Goal: Complete application form: Complete application form

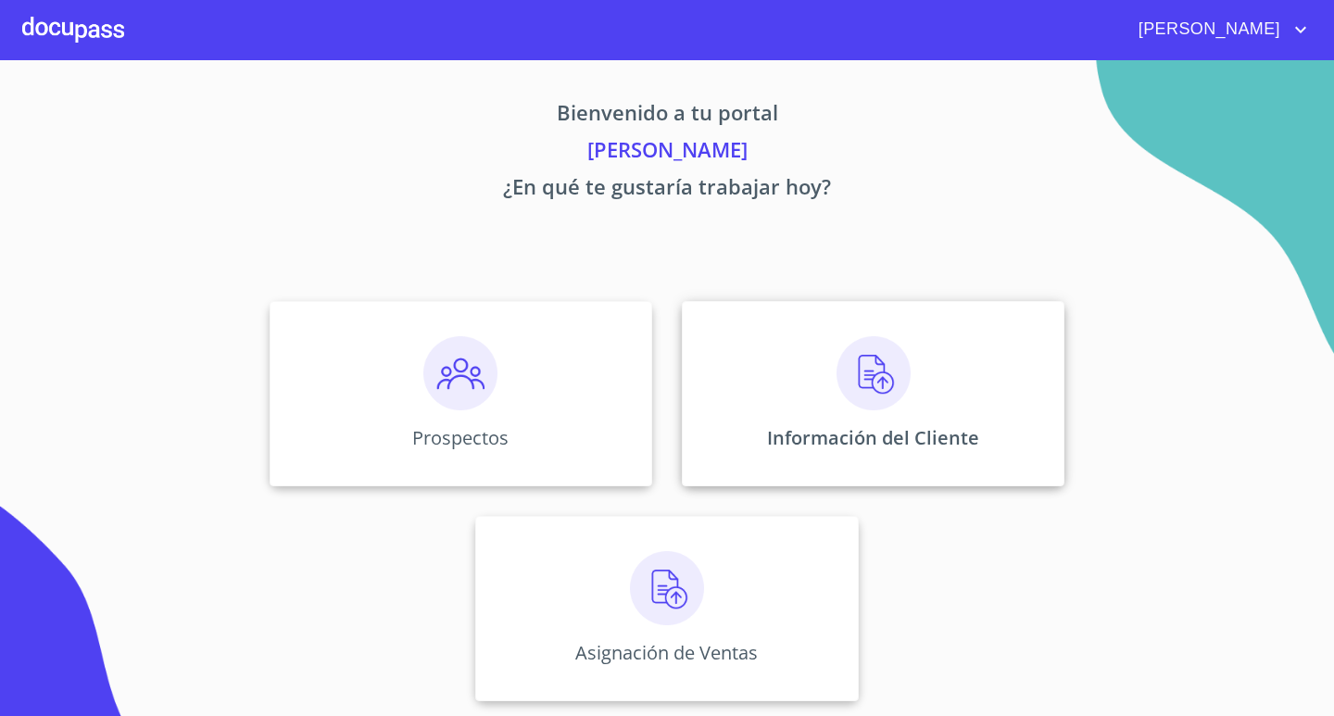
click at [873, 381] on img at bounding box center [873, 373] width 74 height 74
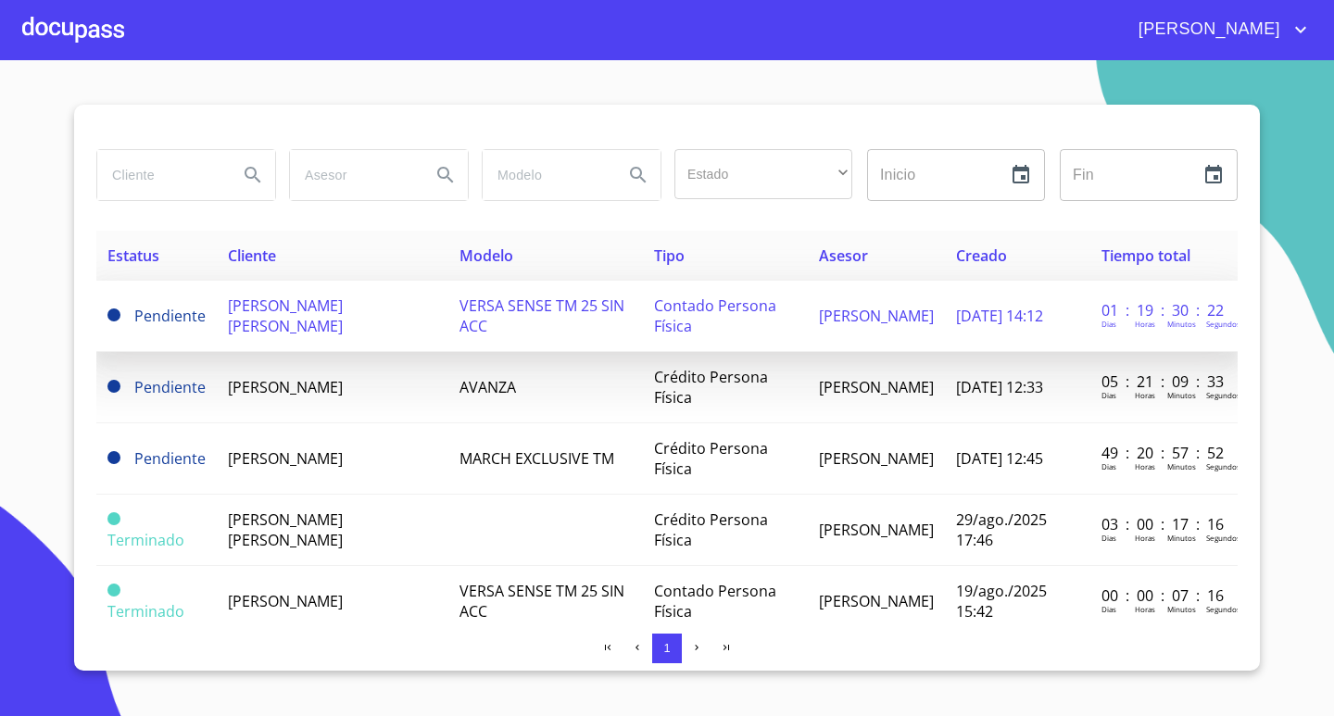
click at [341, 307] on span "[PERSON_NAME] [PERSON_NAME]" at bounding box center [285, 315] width 115 height 41
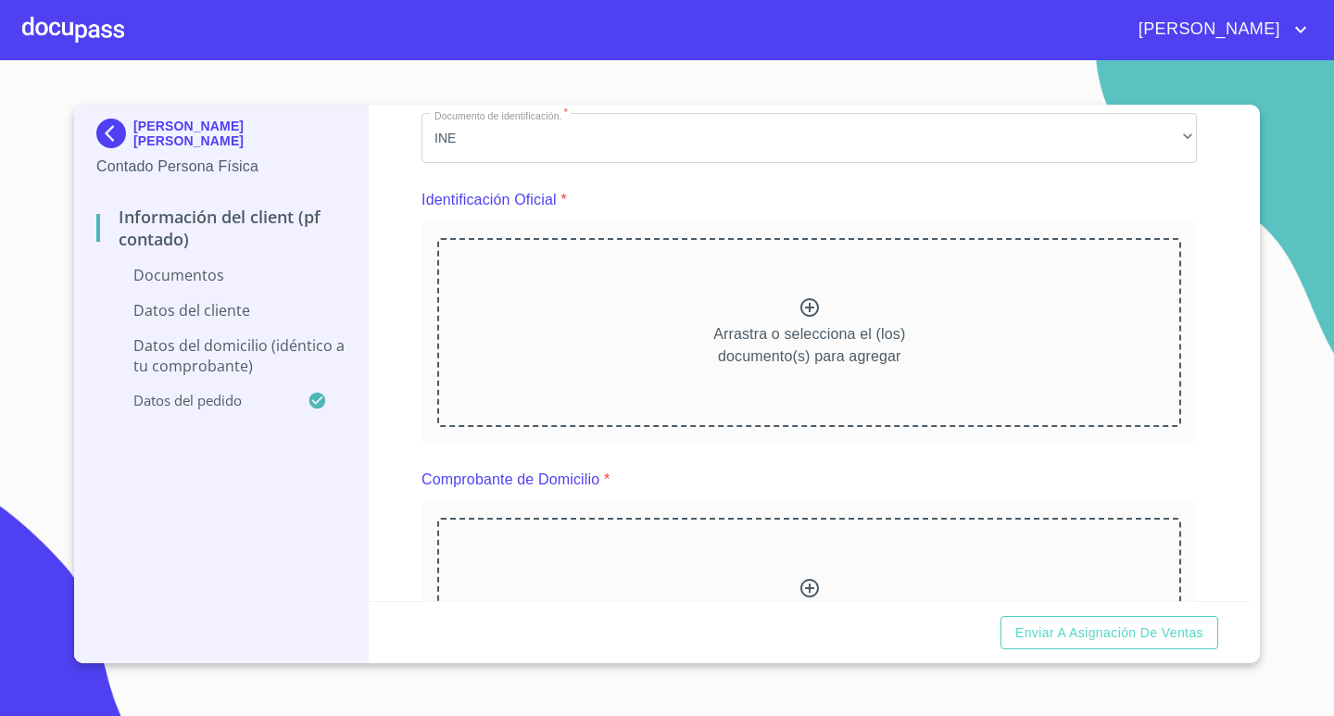
scroll to position [185, 0]
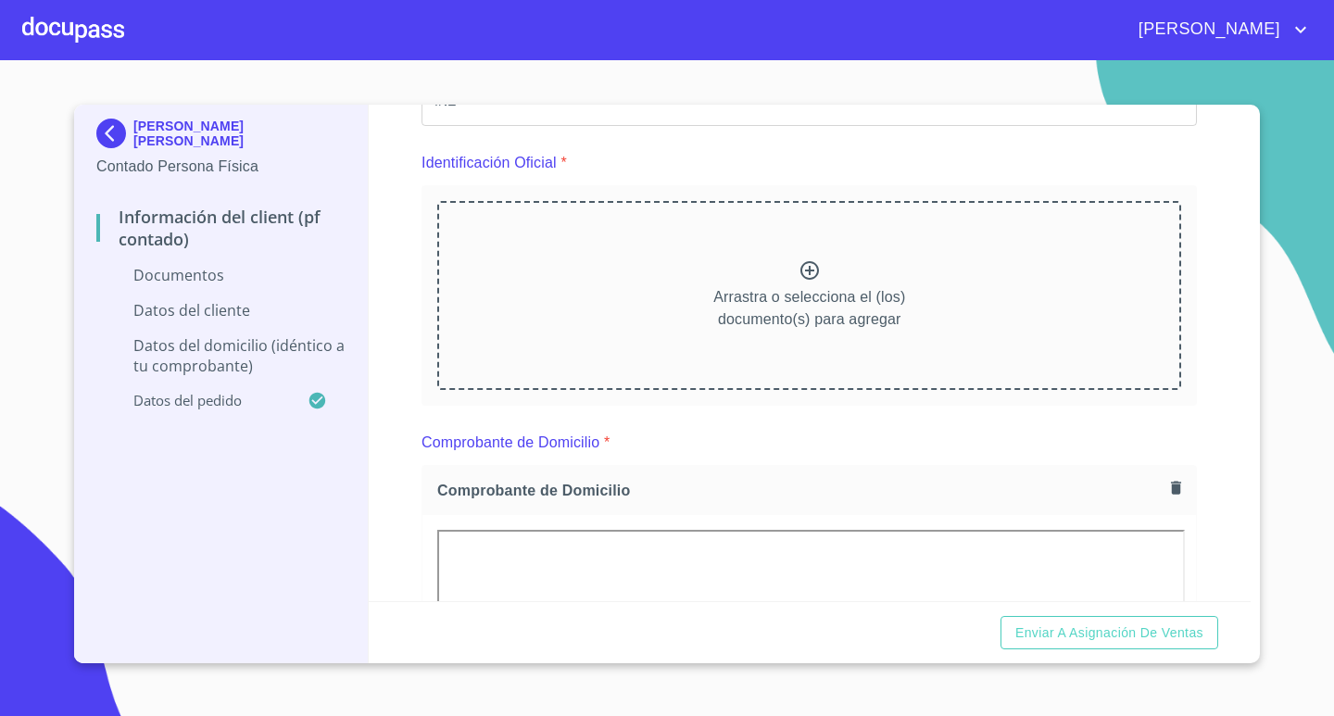
click at [1197, 224] on div "Información del Client (PF contado) Documentos Documento de identificación.   *…" at bounding box center [810, 353] width 883 height 496
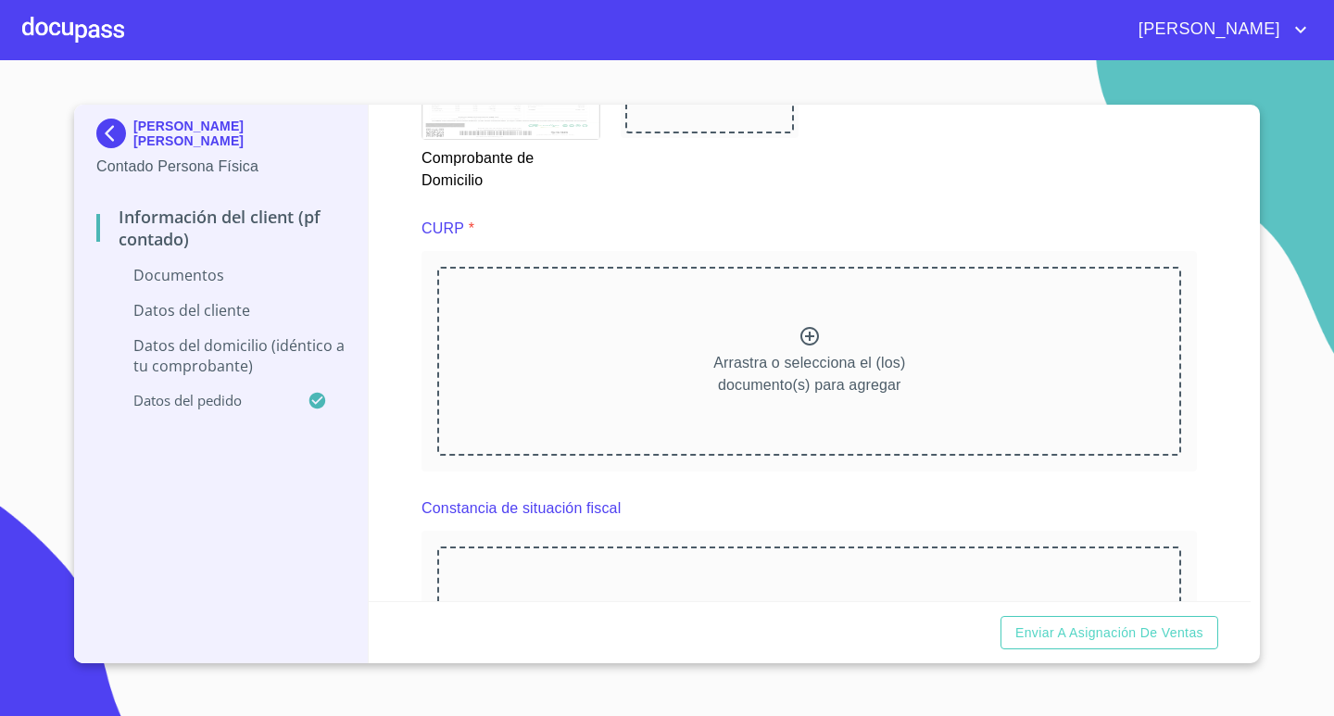
scroll to position [1204, 0]
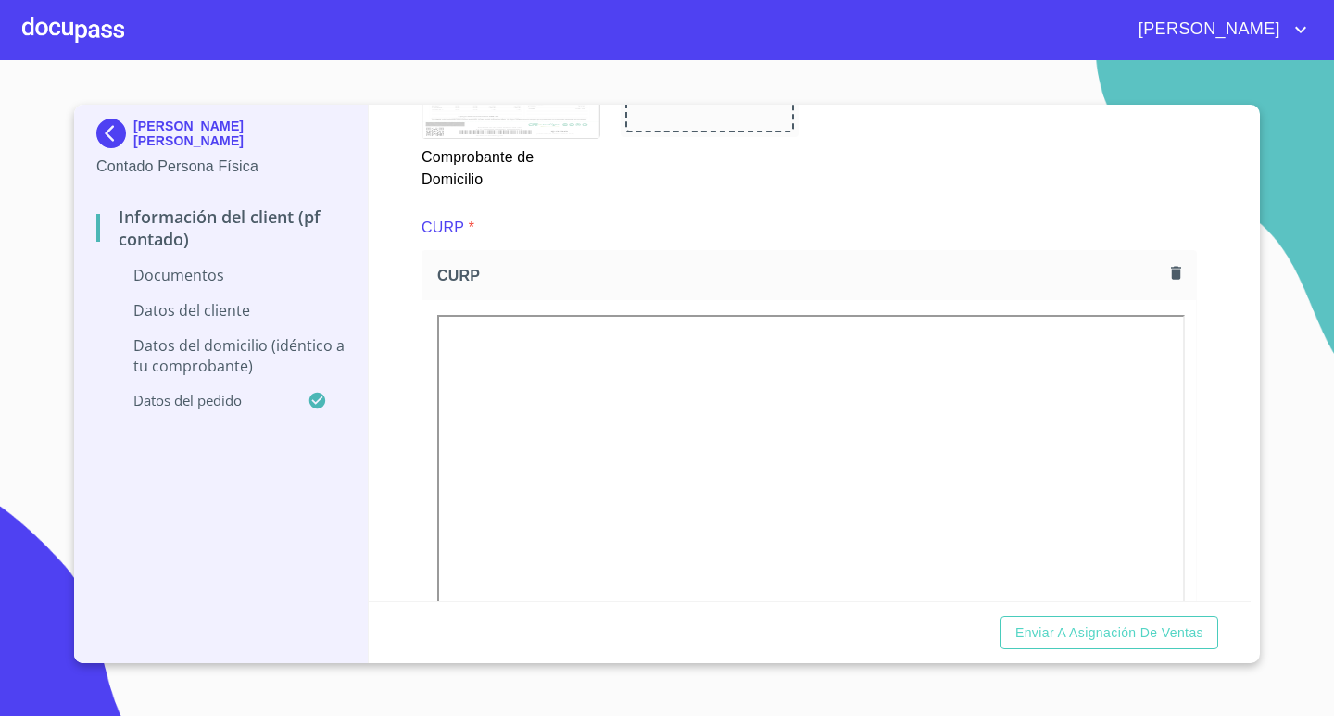
click at [755, 223] on div "CURP *" at bounding box center [808, 228] width 775 height 44
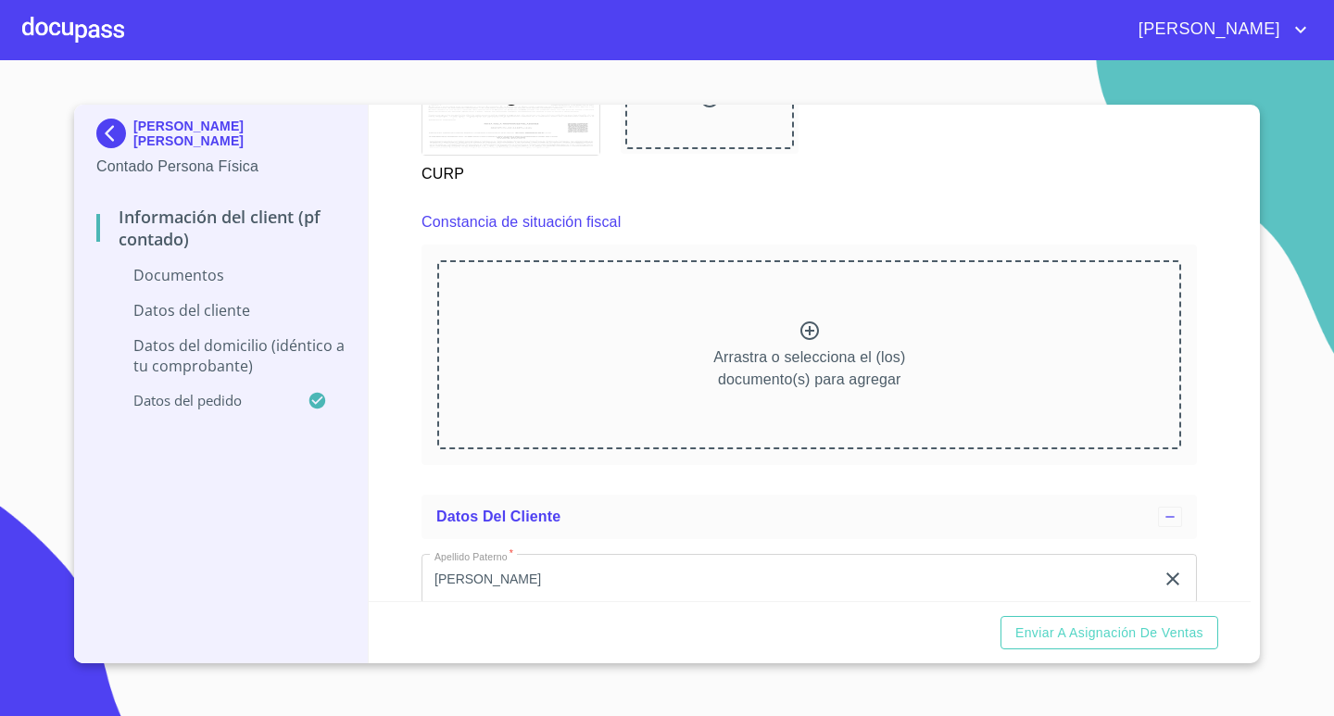
scroll to position [1998, 0]
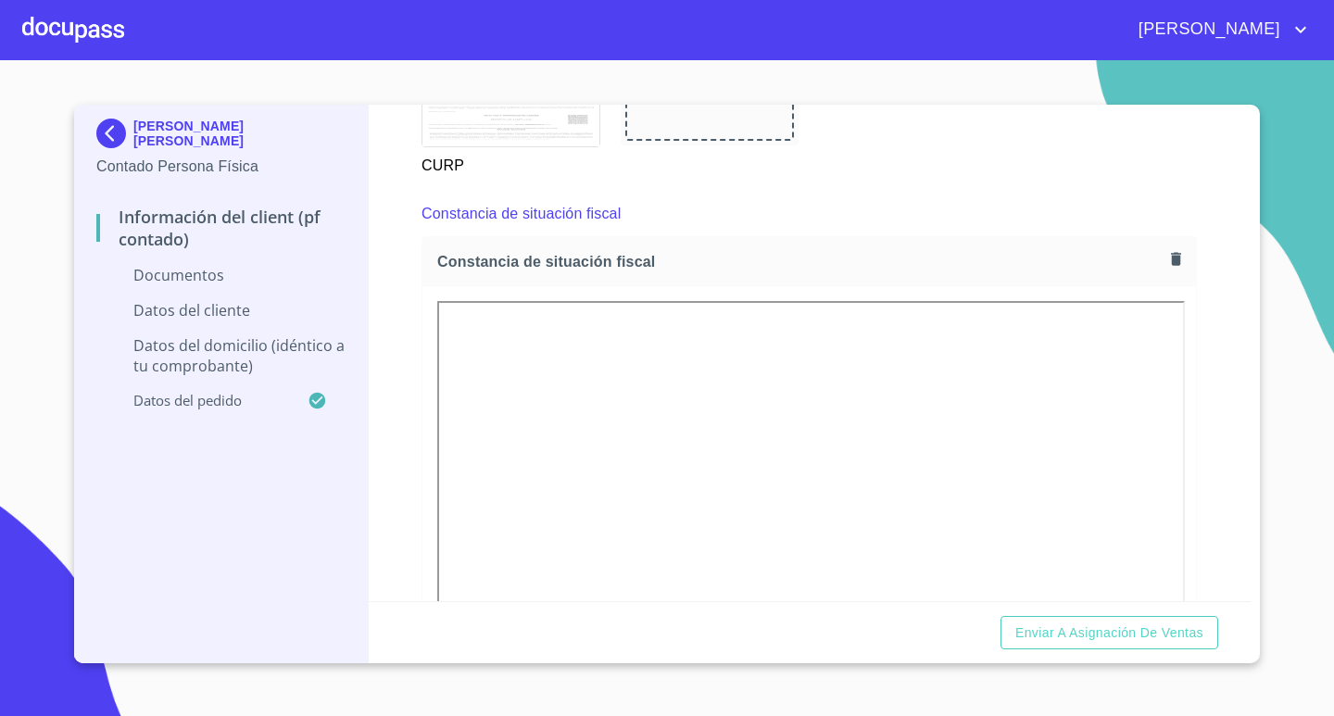
click at [625, 234] on div "Constancia de situación fiscal" at bounding box center [808, 214] width 775 height 44
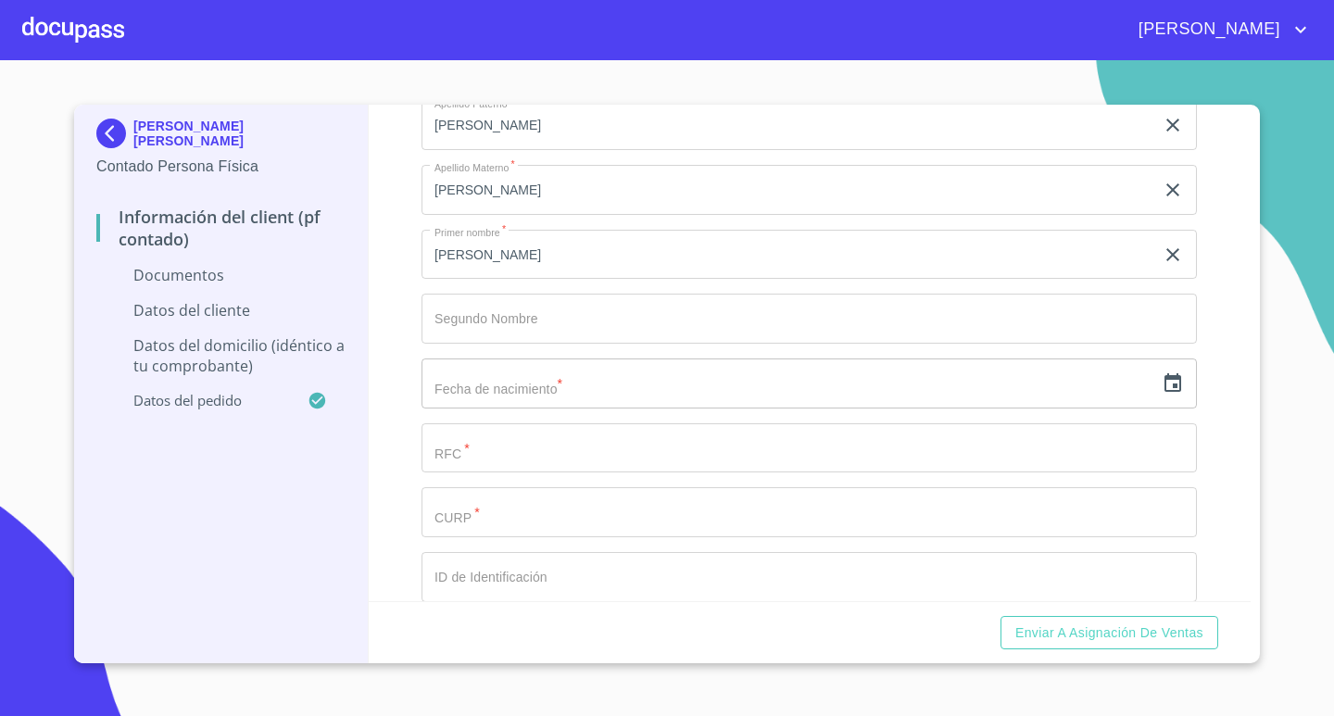
scroll to position [2977, 0]
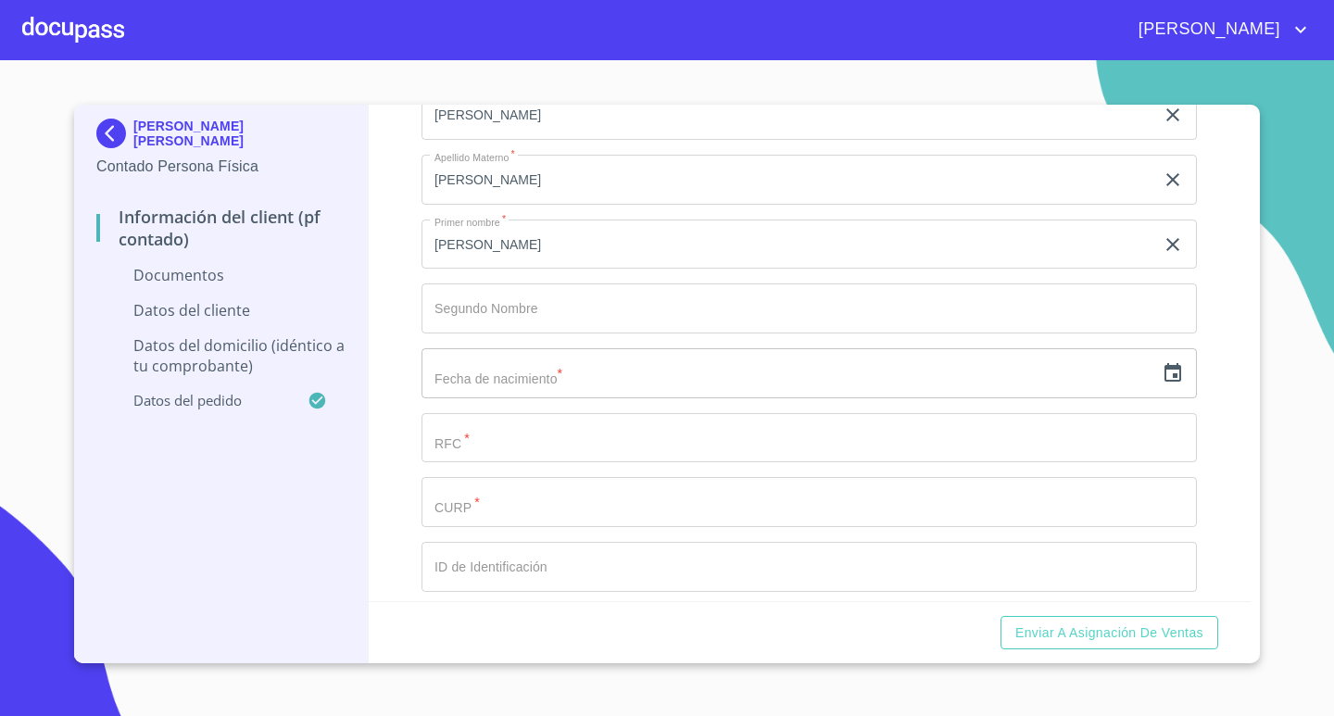
click at [515, 390] on input "text" at bounding box center [787, 373] width 733 height 50
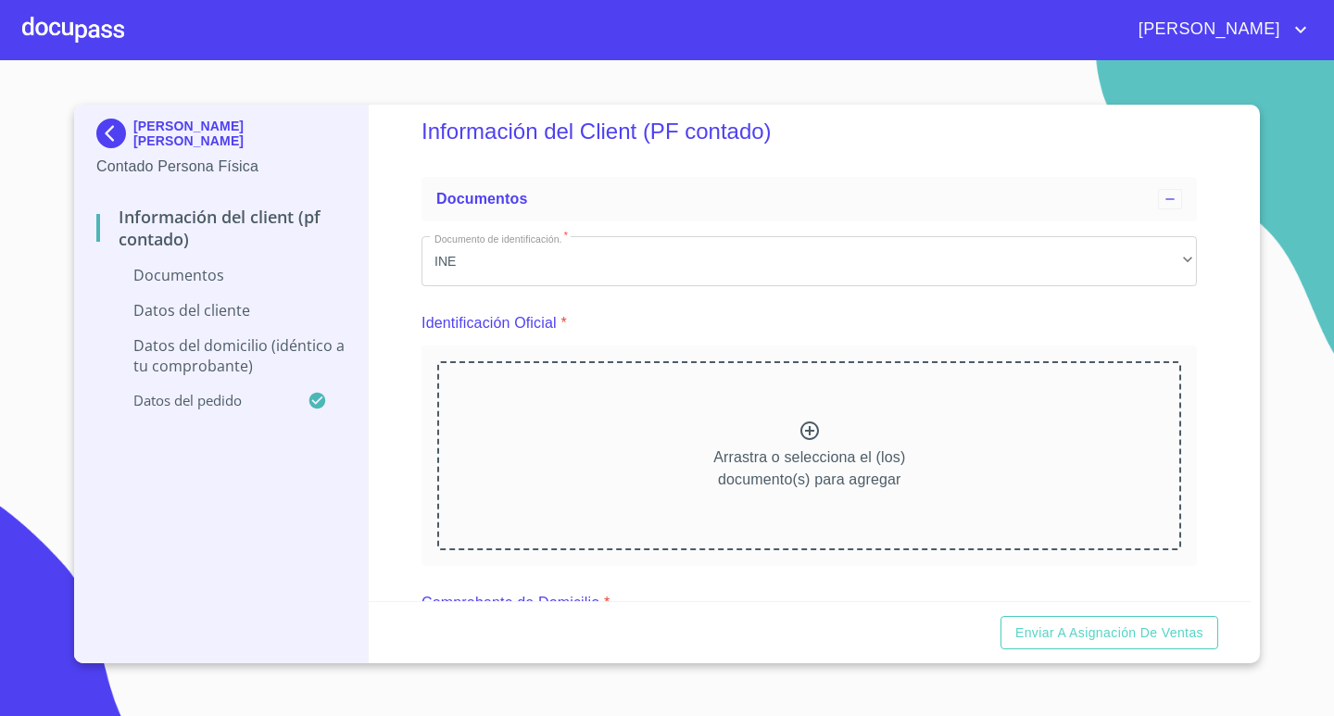
scroll to position [14, 0]
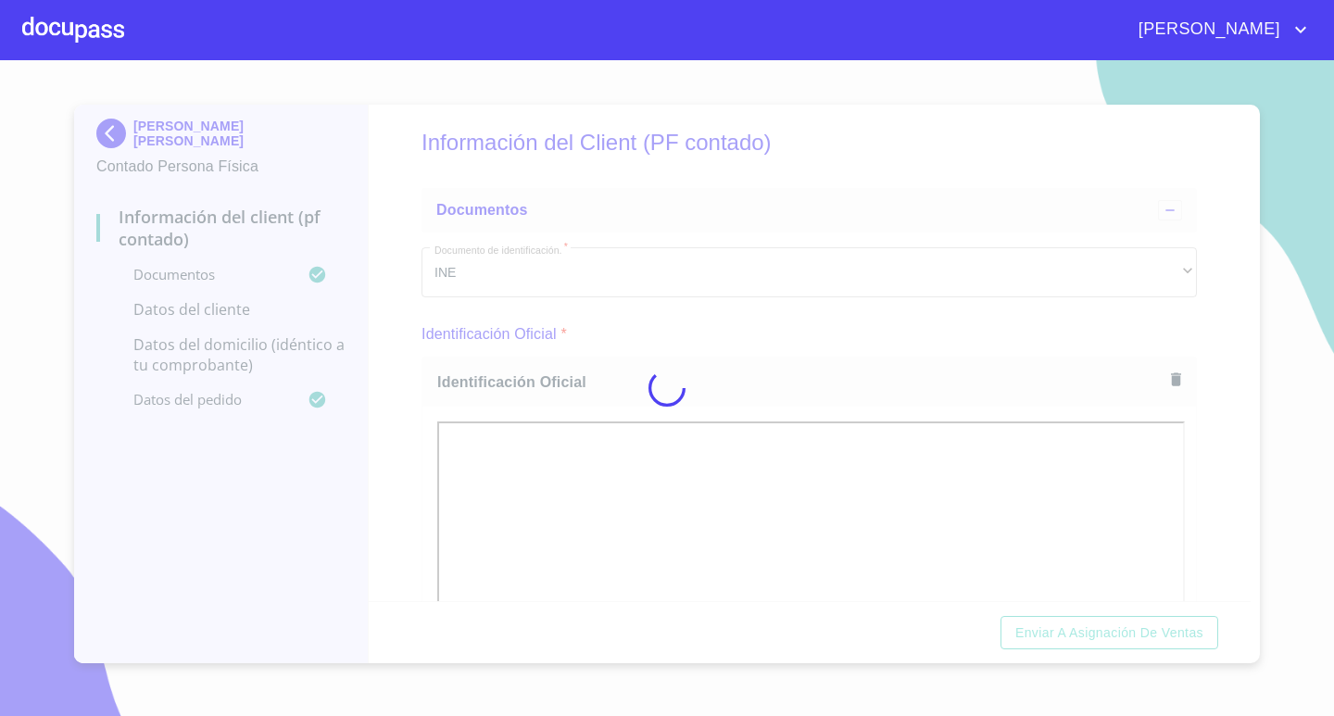
click at [1194, 293] on div at bounding box center [667, 388] width 1334 height 656
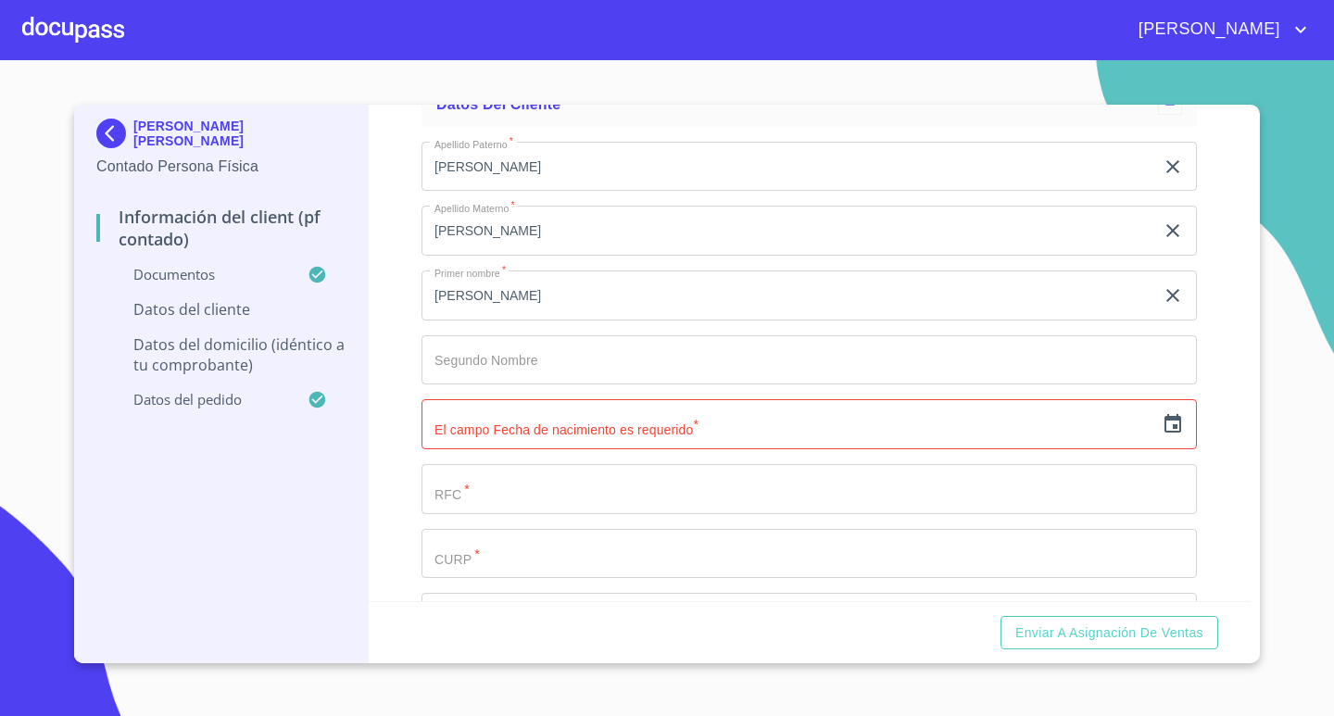
scroll to position [3454, 0]
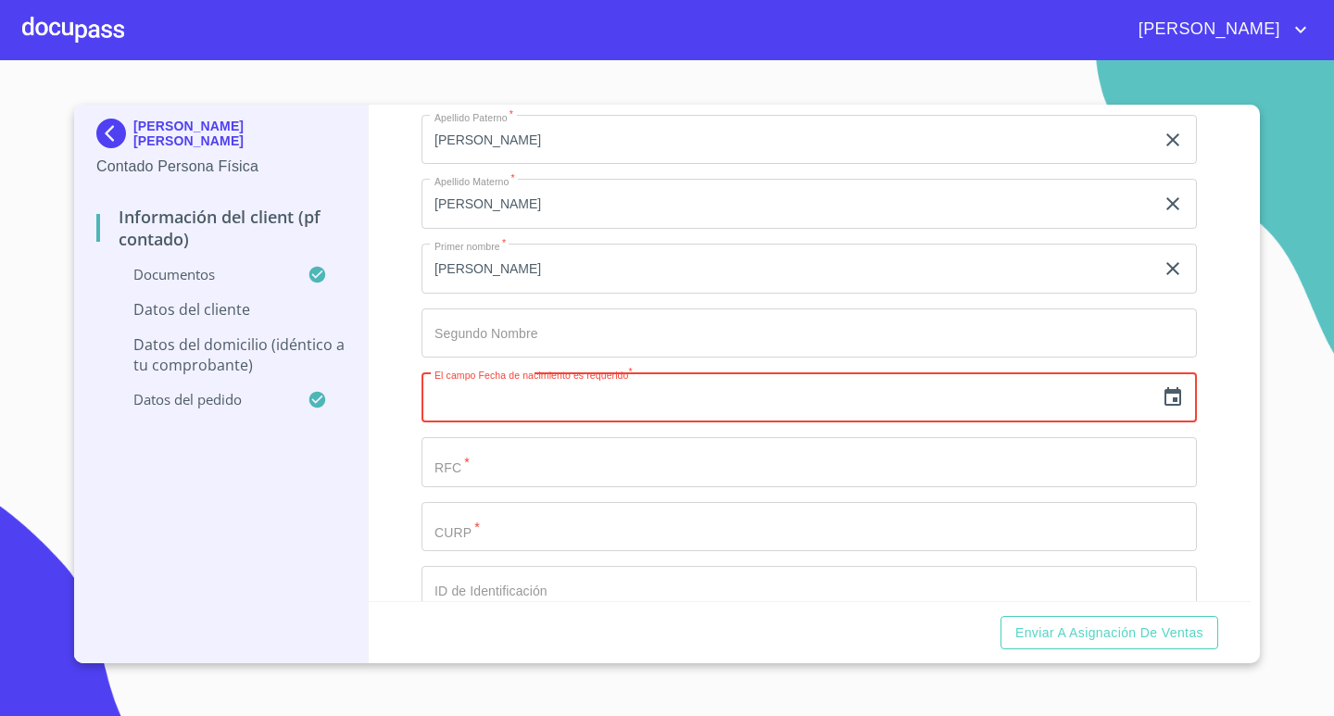
click at [575, 392] on input "text" at bounding box center [787, 397] width 733 height 50
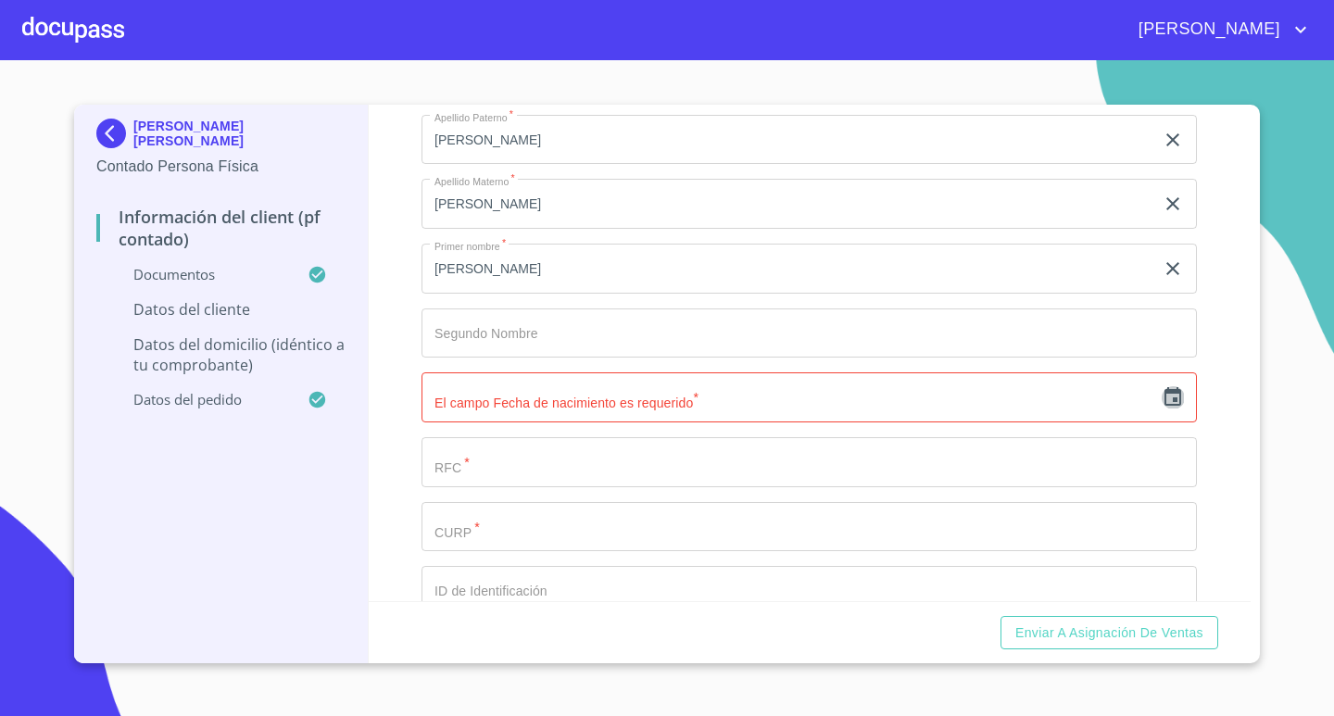
click at [1161, 405] on icon "button" at bounding box center [1172, 397] width 22 height 22
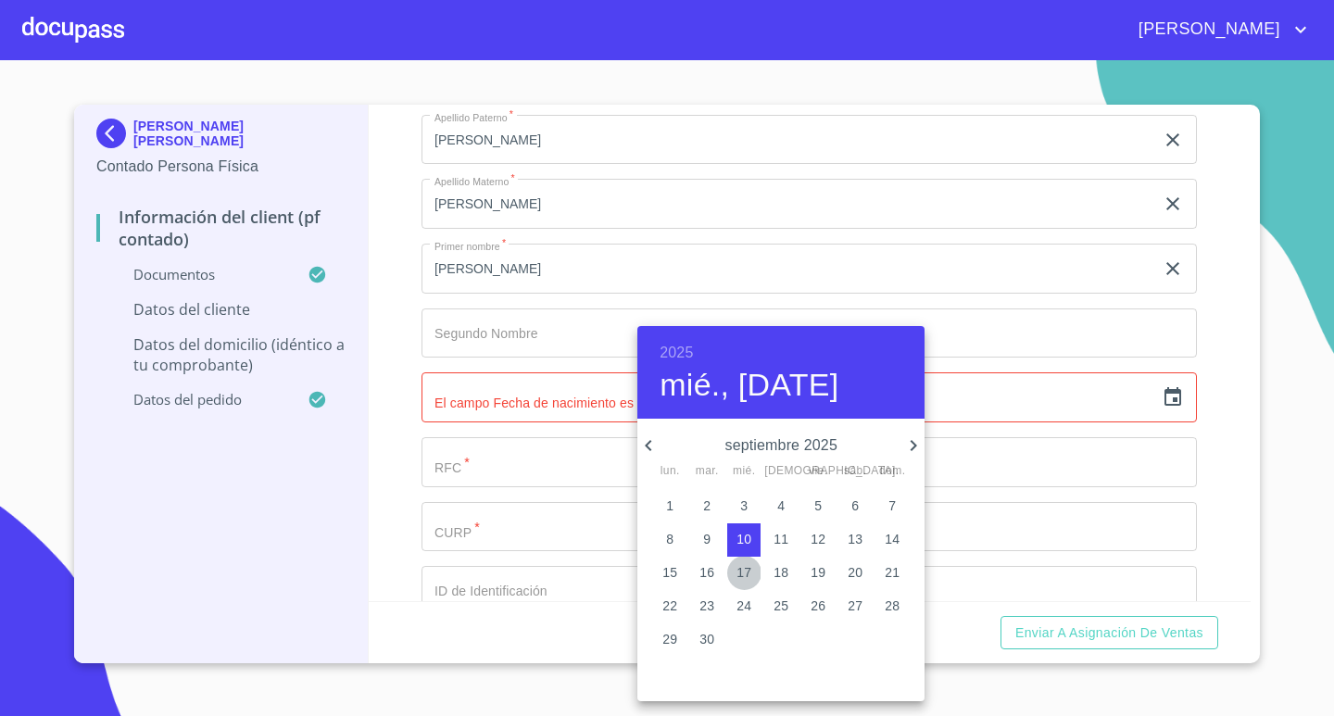
click at [746, 575] on p "17" at bounding box center [743, 572] width 15 height 19
click at [908, 443] on icon "button" at bounding box center [913, 445] width 22 height 22
click at [669, 357] on h6 "2025" at bounding box center [675, 353] width 33 height 26
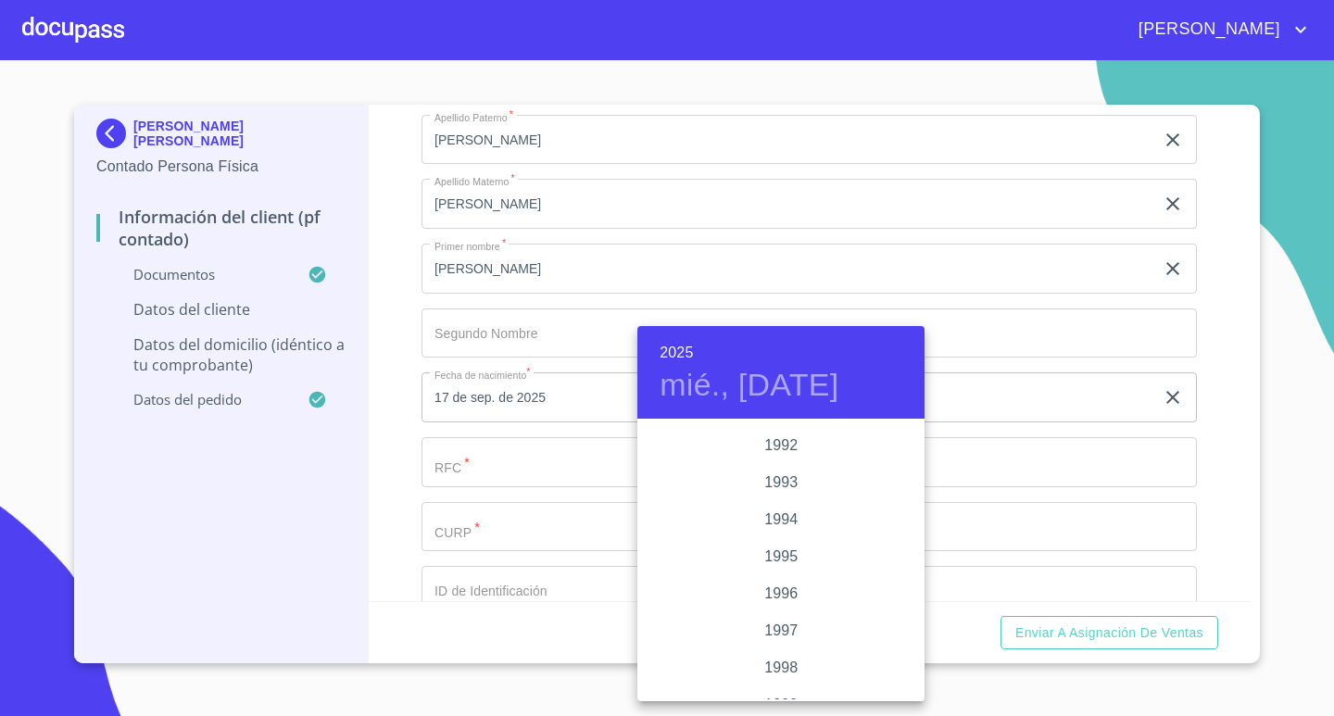
scroll to position [2574, 0]
click at [782, 606] on div "1999" at bounding box center [780, 606] width 287 height 37
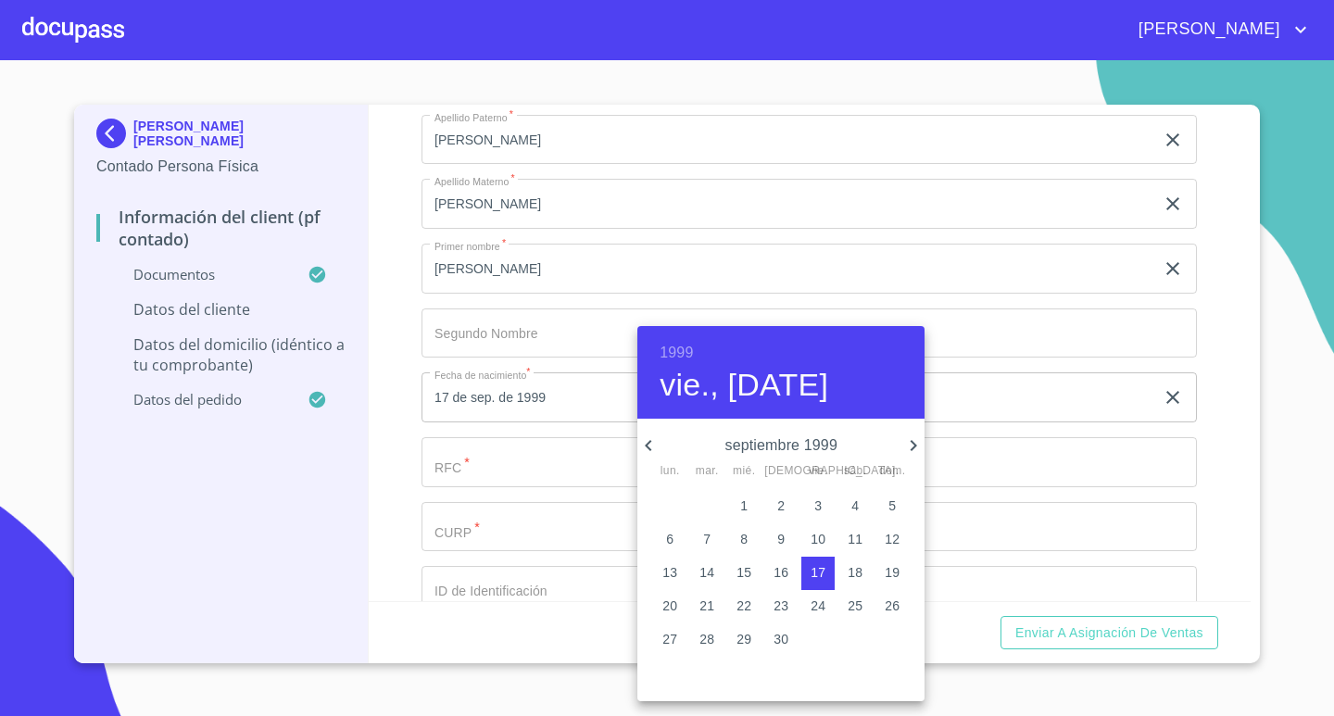
click at [649, 445] on icon "button" at bounding box center [648, 445] width 22 height 22
click at [910, 439] on icon "button" at bounding box center [913, 445] width 22 height 22
click at [895, 580] on p "17" at bounding box center [891, 572] width 15 height 19
type input "17 de oct. de 1999"
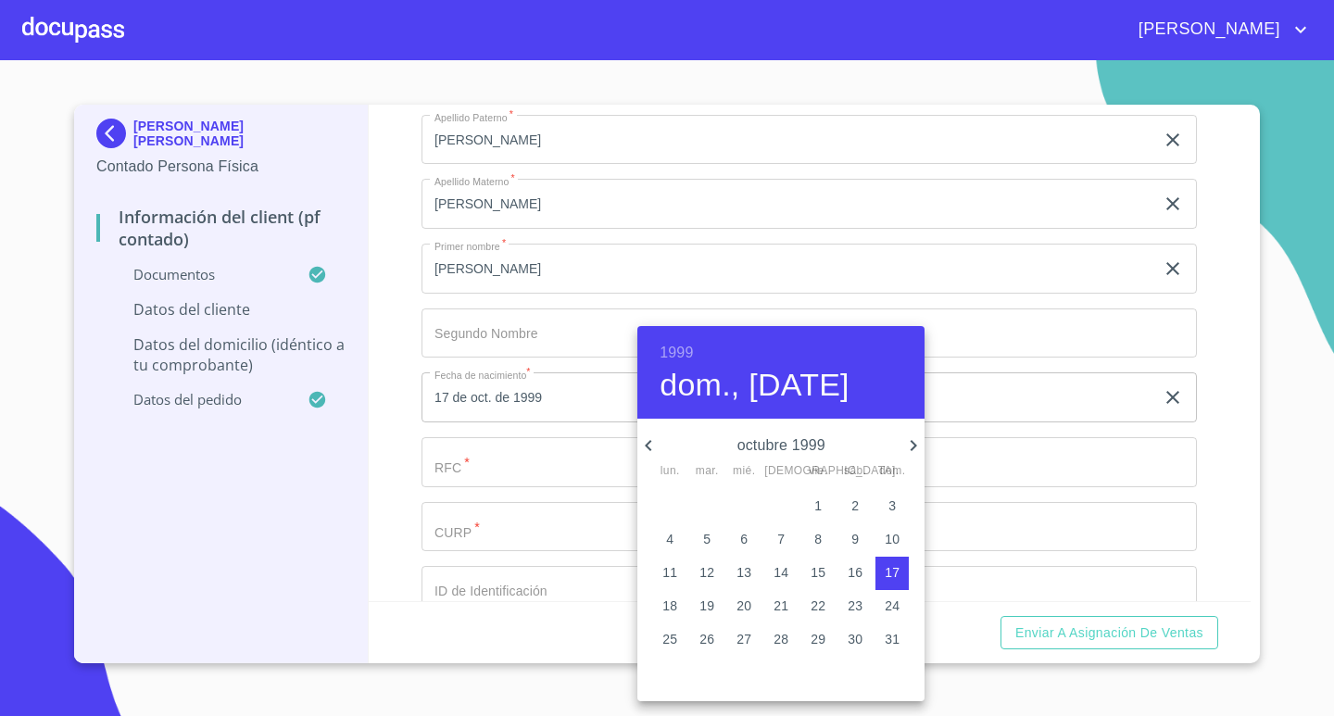
click at [1277, 477] on div at bounding box center [667, 358] width 1334 height 716
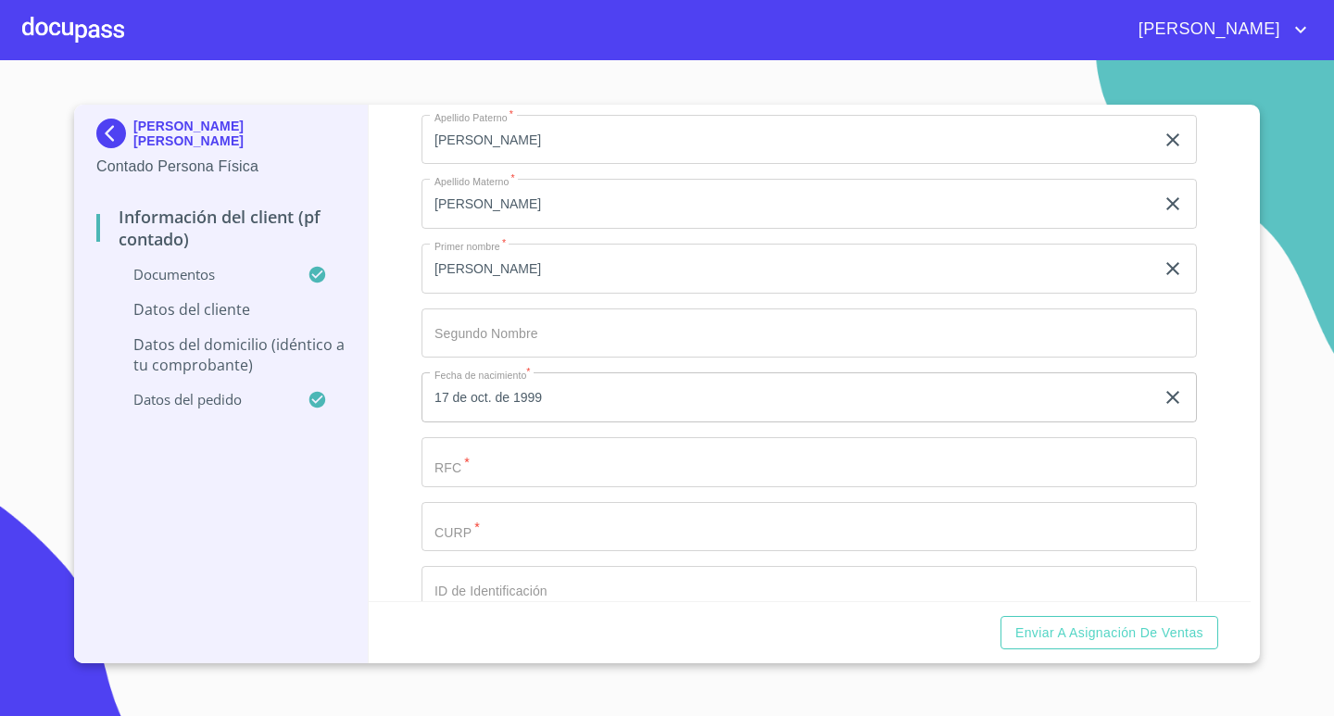
click at [525, 470] on input "Documento de identificación.   *" at bounding box center [808, 462] width 775 height 50
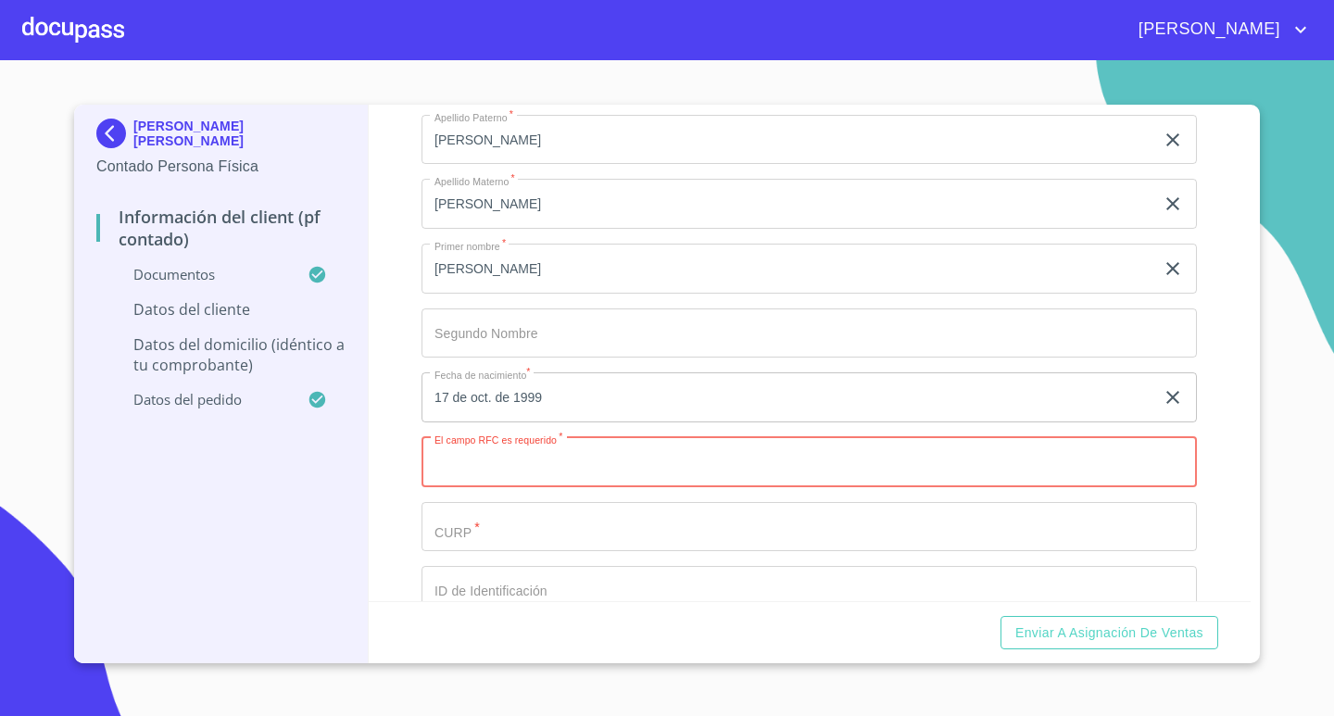
paste input "PECJ991017DH6"
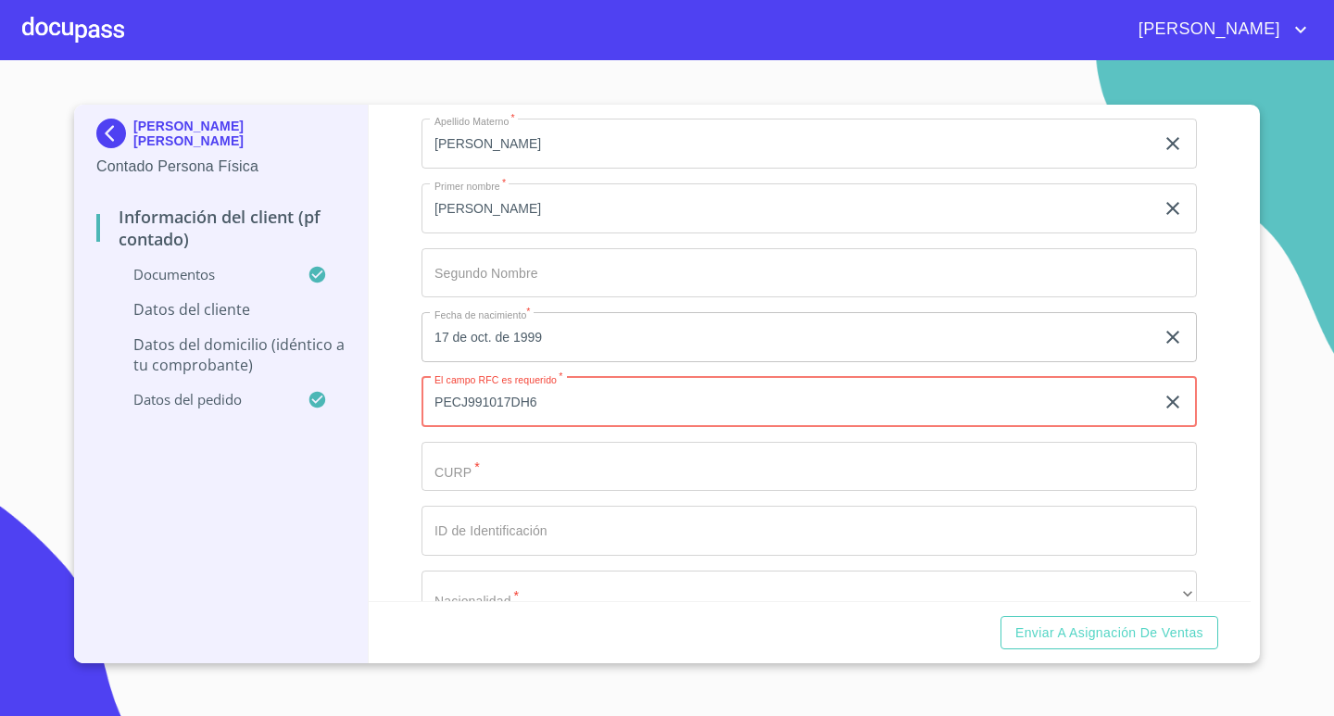
scroll to position [3732, 0]
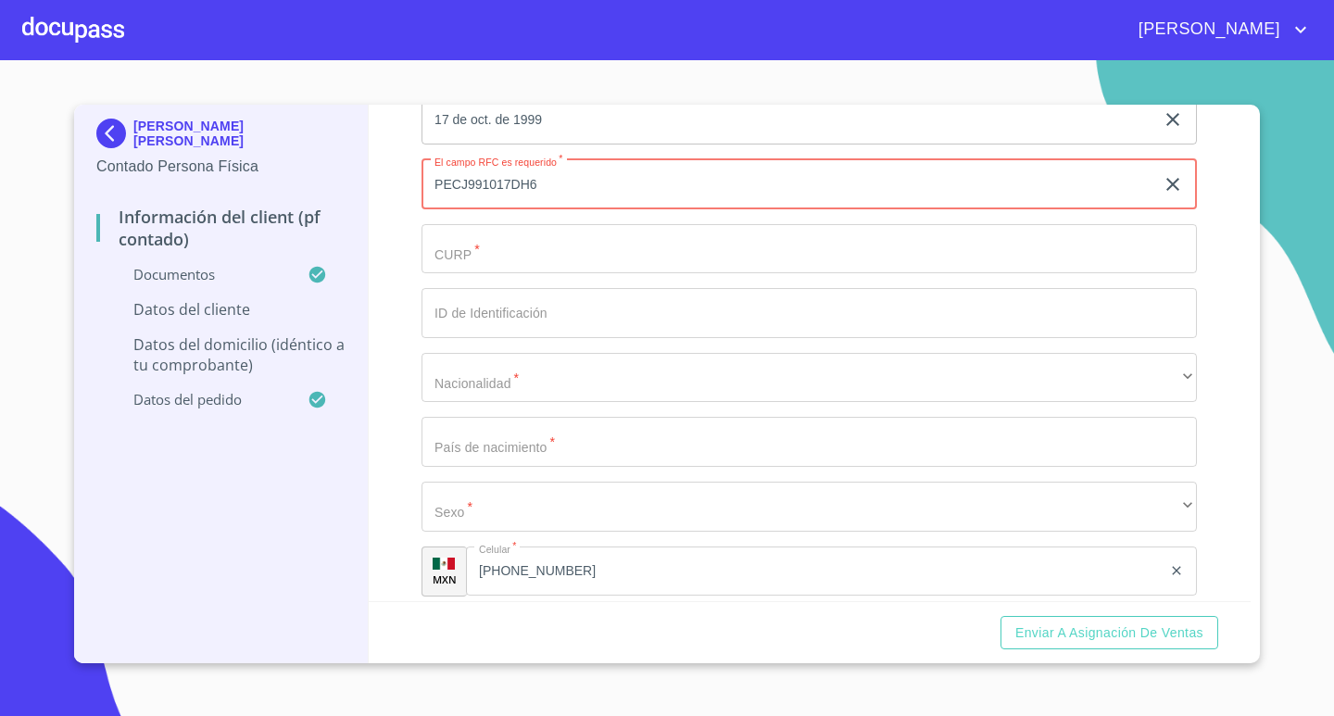
type input "PECJ991017DH6"
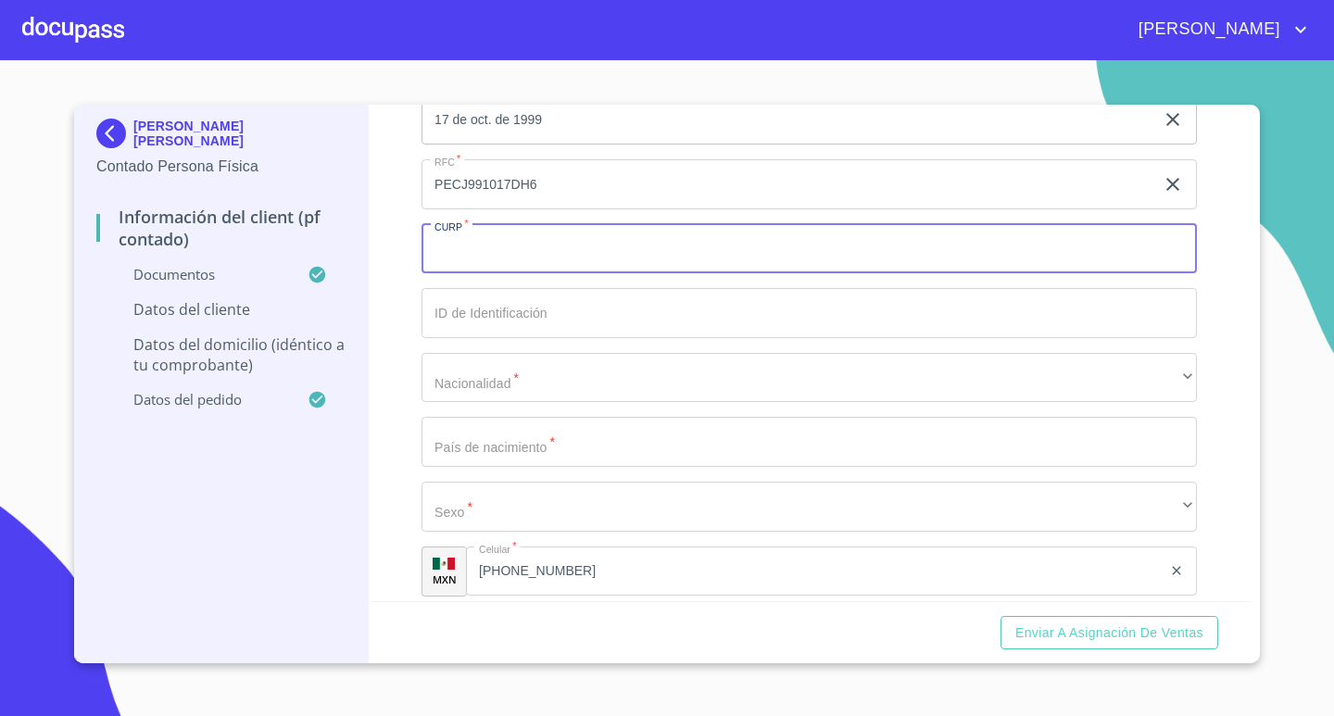
click at [530, 262] on input "Documento de identificación.   *" at bounding box center [808, 249] width 775 height 50
paste input "PECJ991017HJCDHN06"
type input "PECJ991017HJCDHN06"
click at [544, 328] on input "Documento de identificación.   *" at bounding box center [808, 313] width 775 height 50
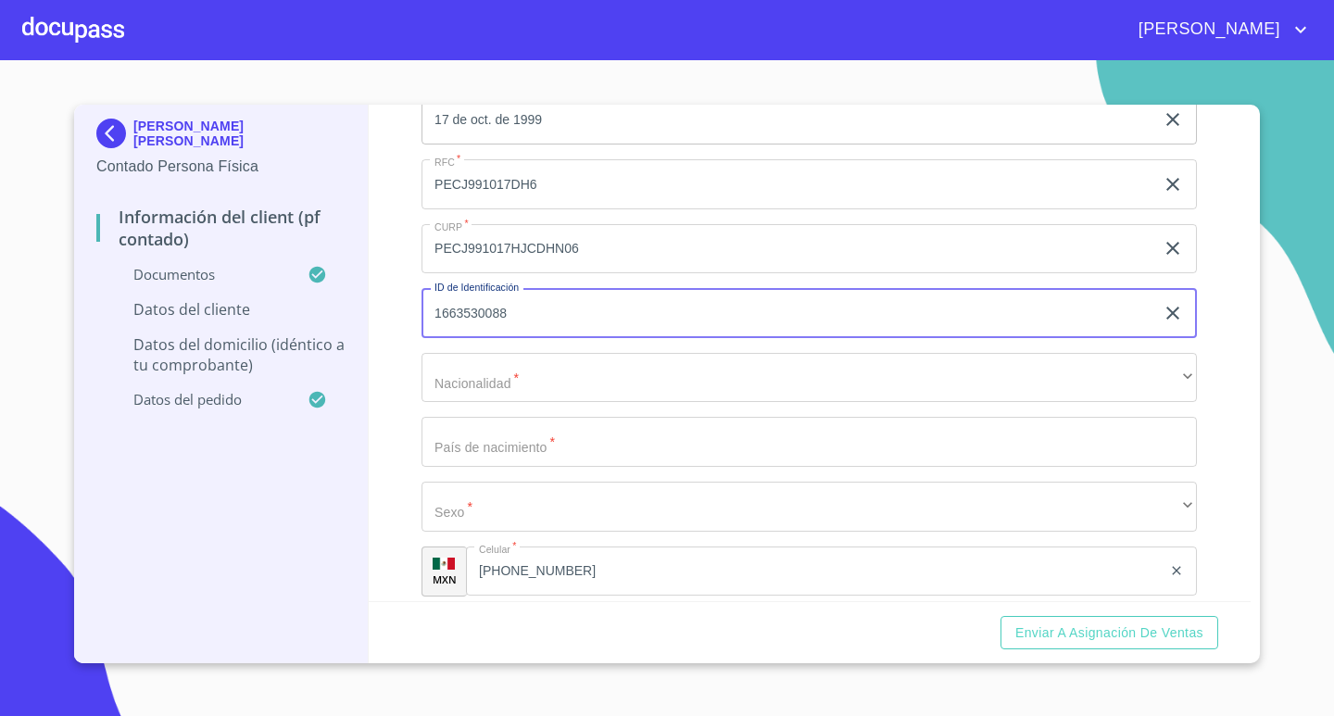
type input "1663530088"
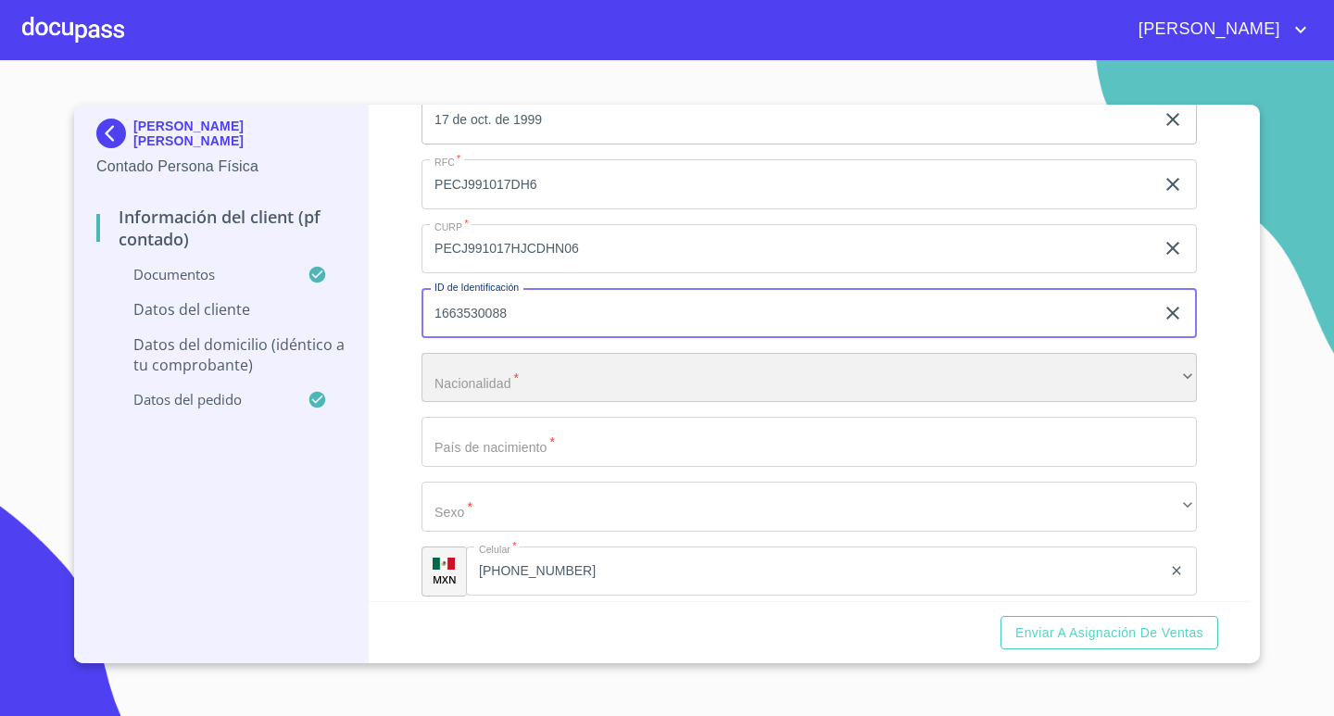
click at [520, 375] on div "​" at bounding box center [808, 378] width 775 height 50
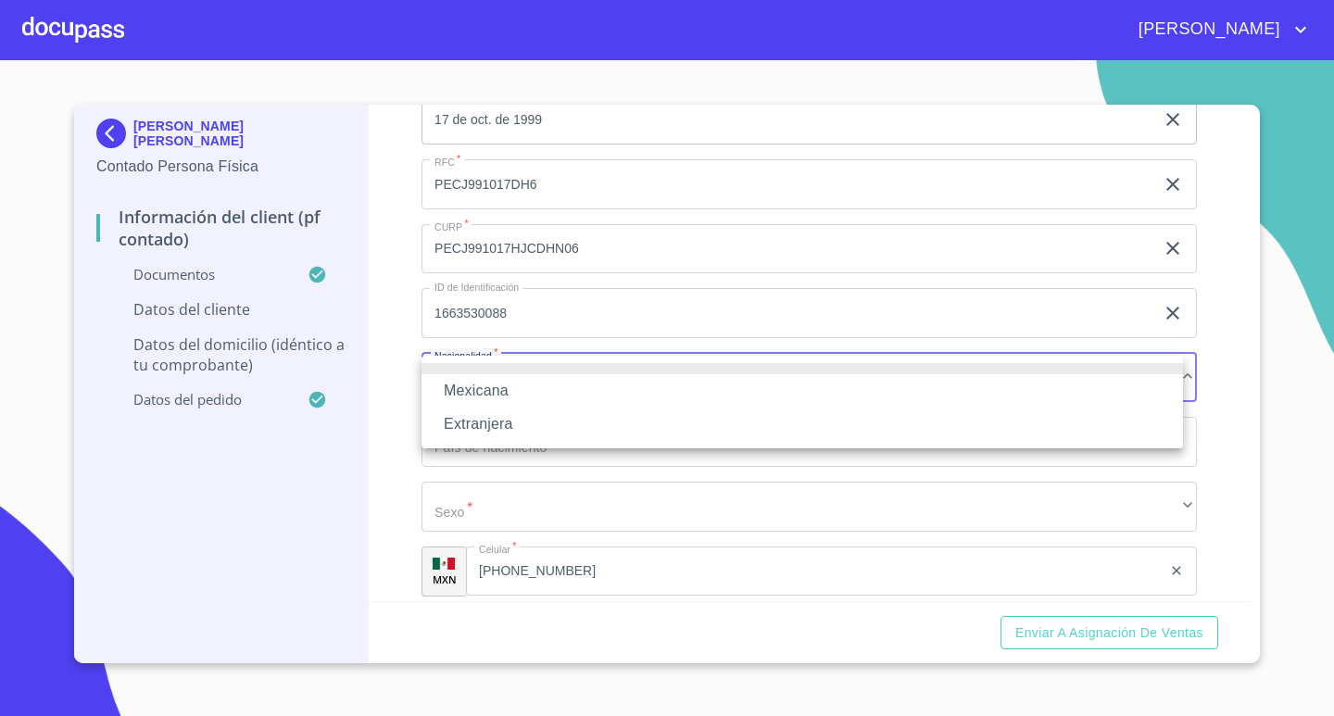
click at [515, 377] on li "Mexicana" at bounding box center [801, 390] width 761 height 33
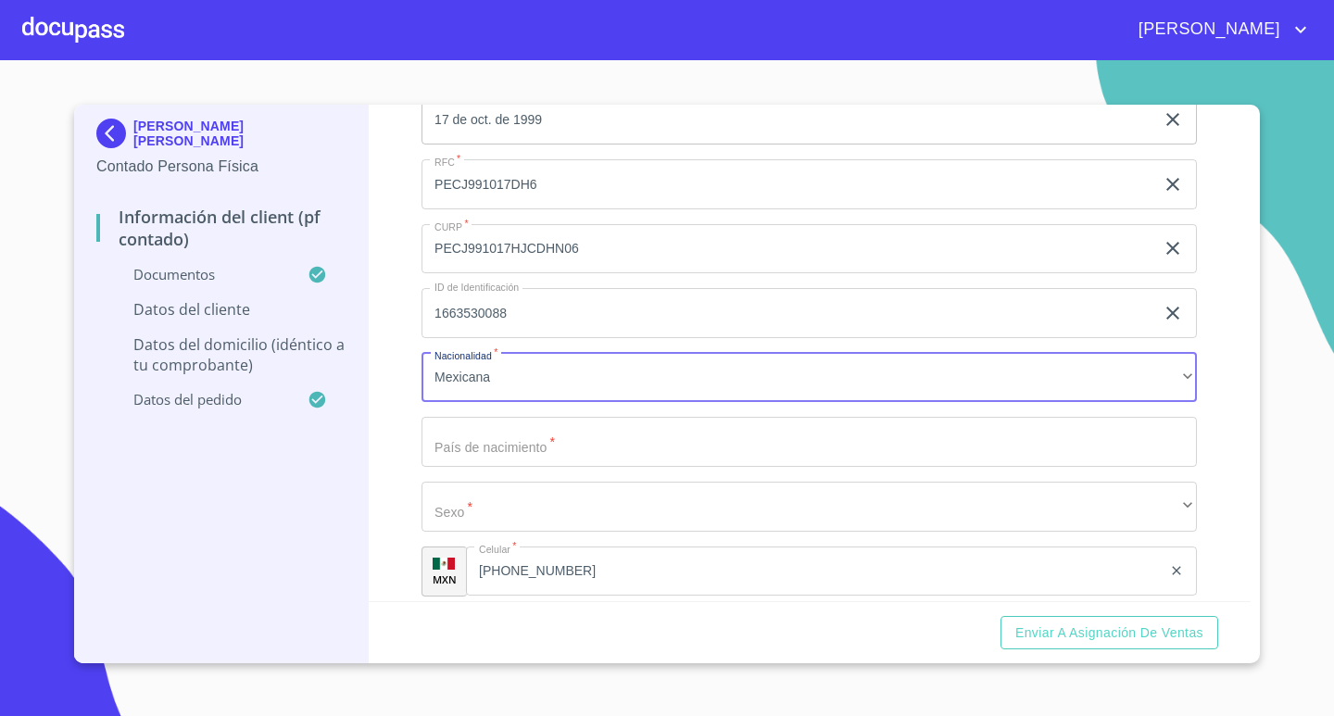
click at [495, 443] on input "Documento de identificación.   *" at bounding box center [808, 442] width 775 height 50
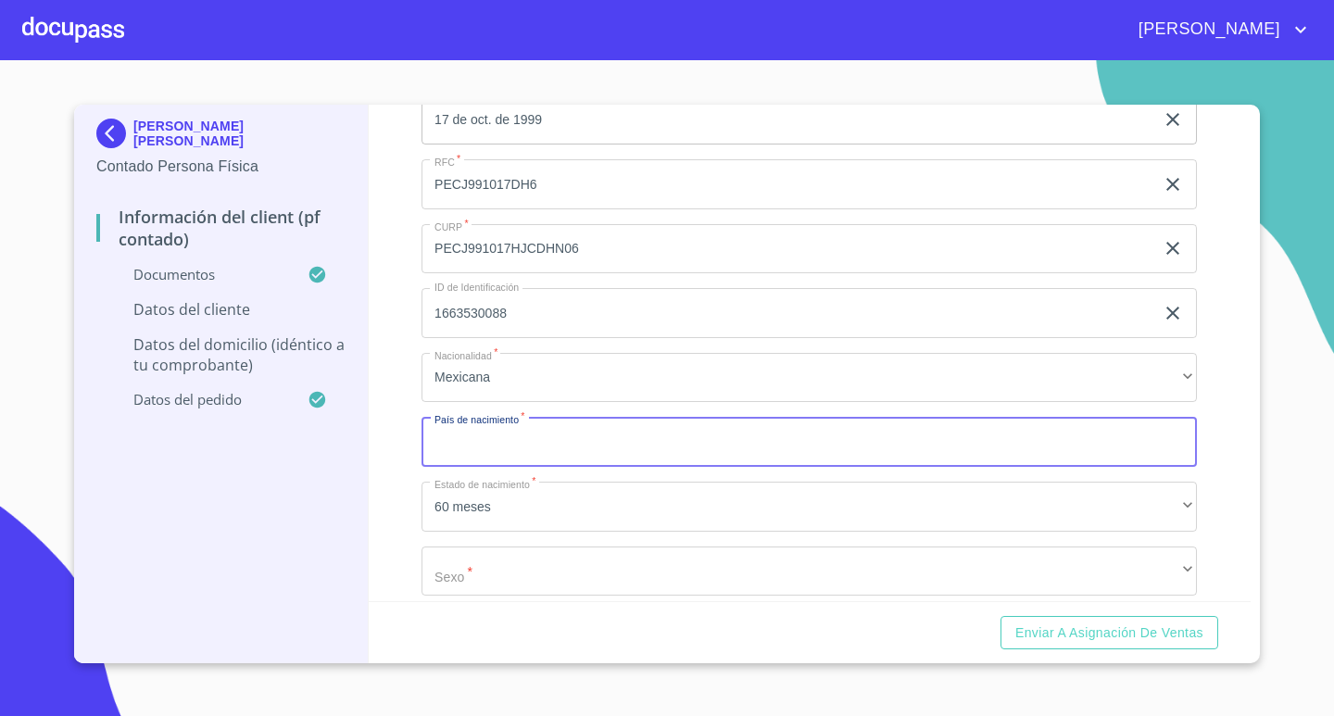
type input "j"
type input "m"
type input "MEXICO"
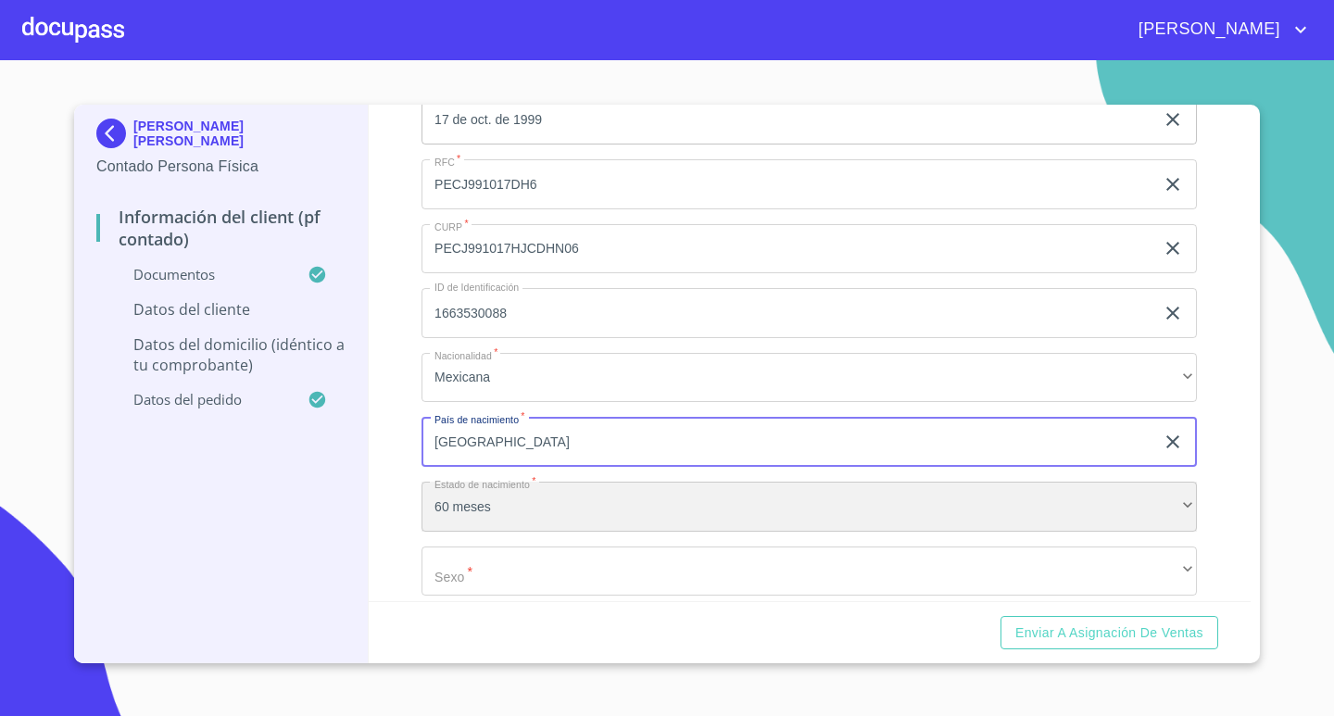
click at [523, 512] on div "60 meses" at bounding box center [808, 507] width 775 height 50
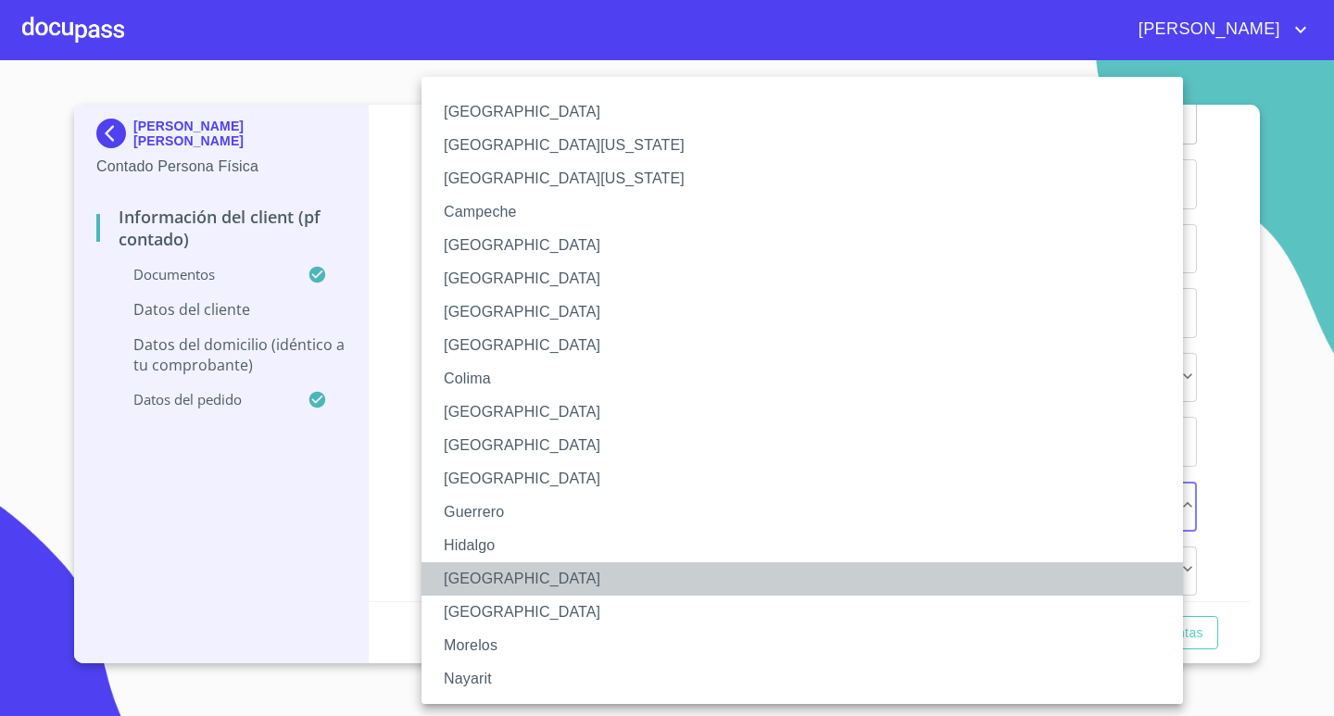
click at [480, 578] on li "Jalisco" at bounding box center [808, 578] width 775 height 33
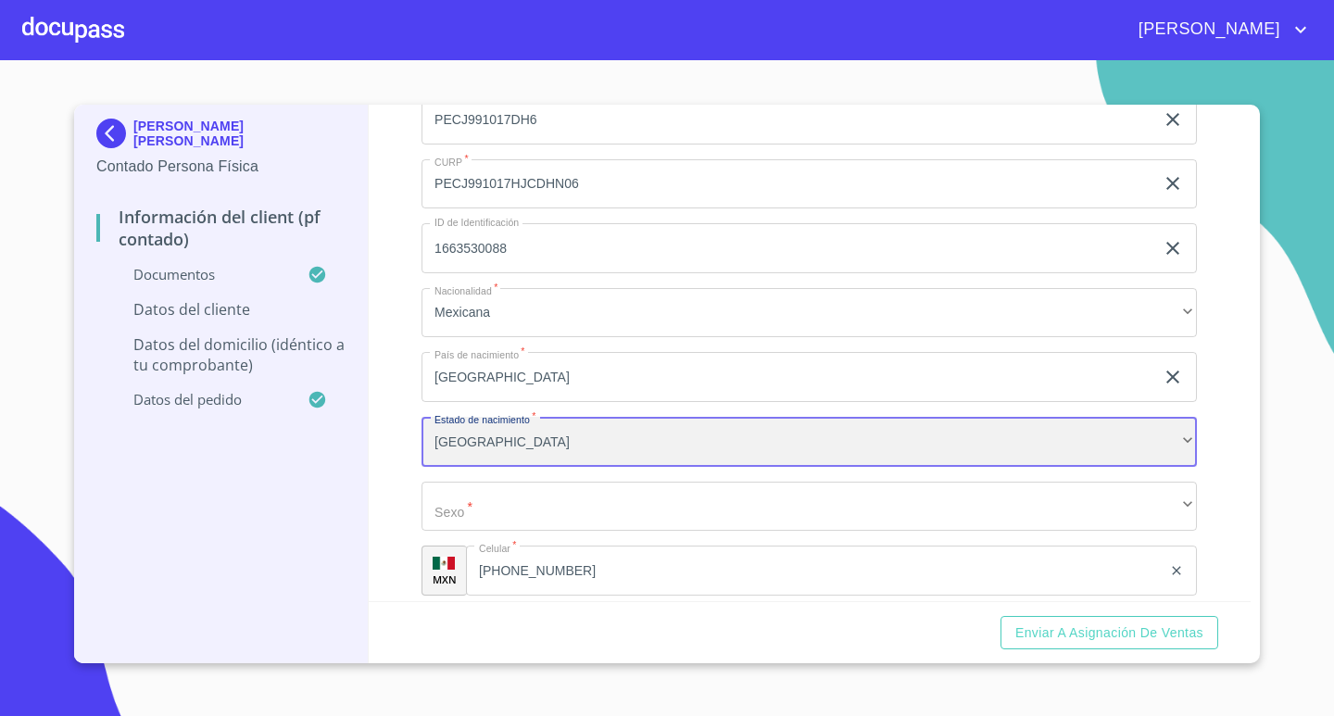
scroll to position [3825, 0]
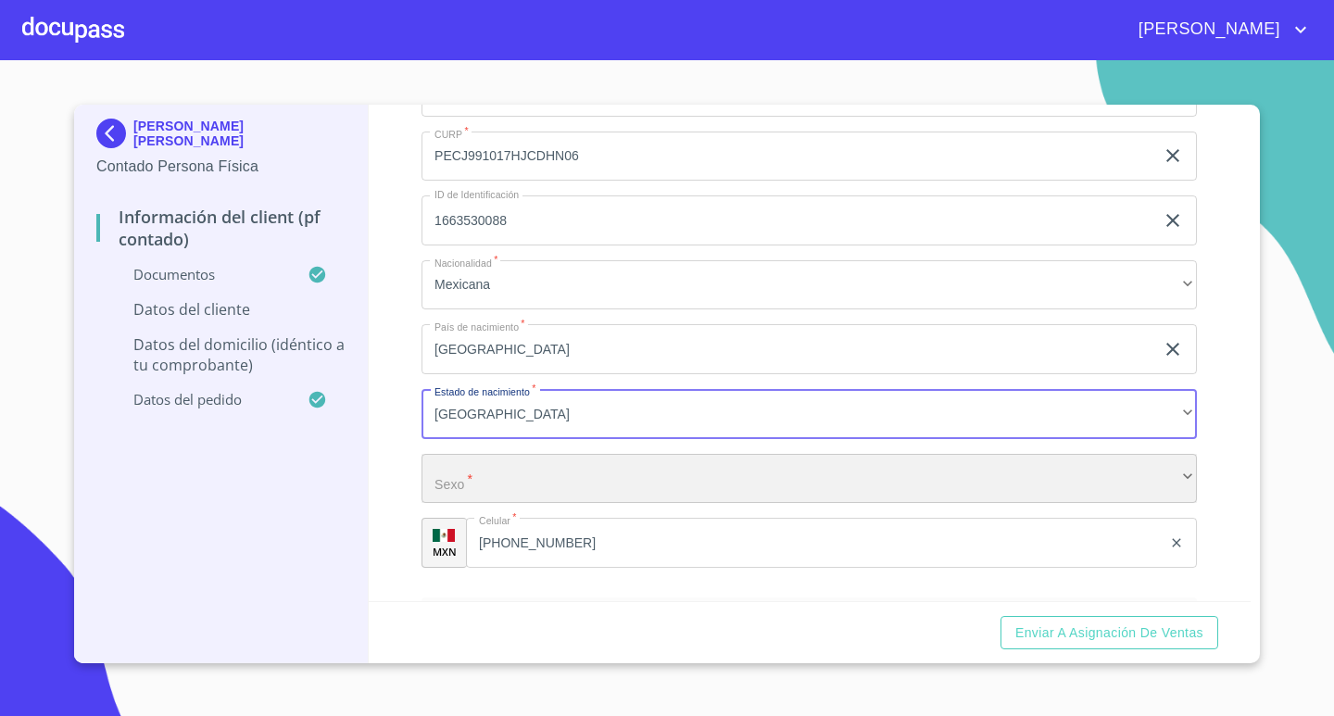
click at [505, 472] on div "​" at bounding box center [808, 479] width 775 height 50
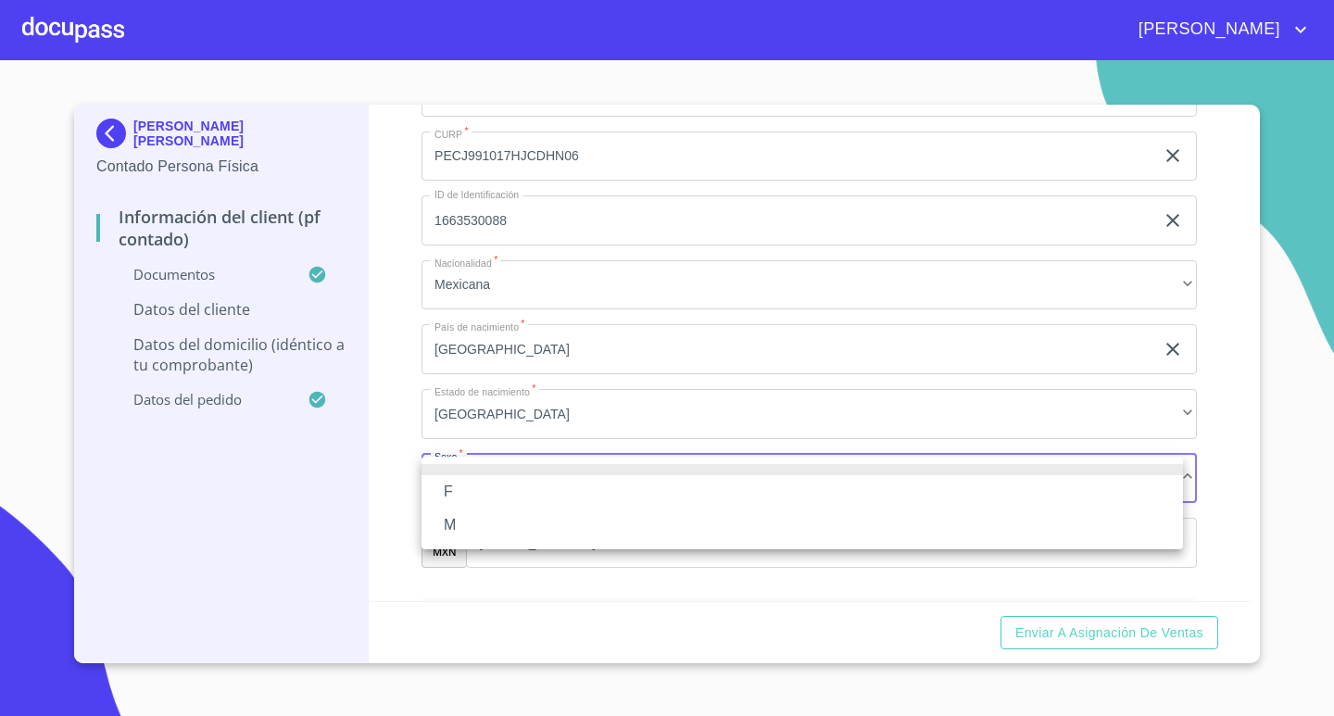
click at [450, 527] on li "M" at bounding box center [801, 524] width 761 height 33
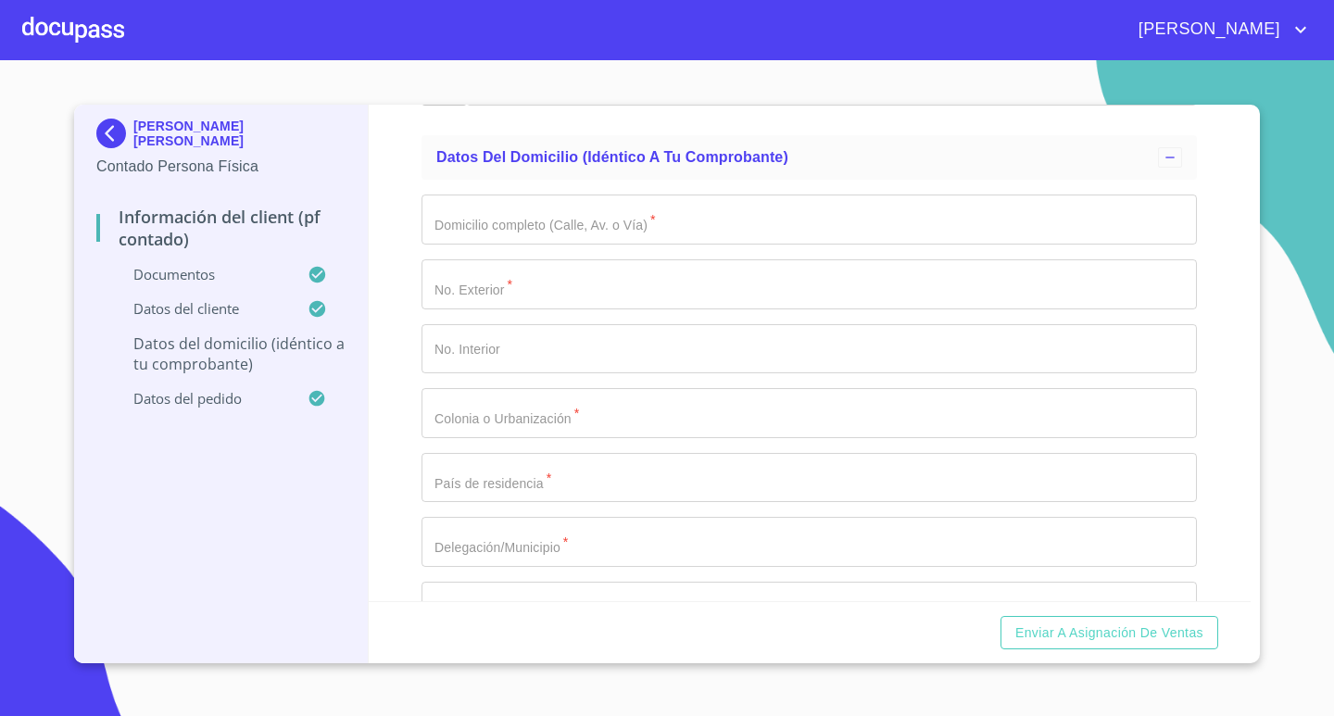
scroll to position [4288, 0]
click at [503, 231] on input "Documento de identificación.   *" at bounding box center [808, 219] width 775 height 50
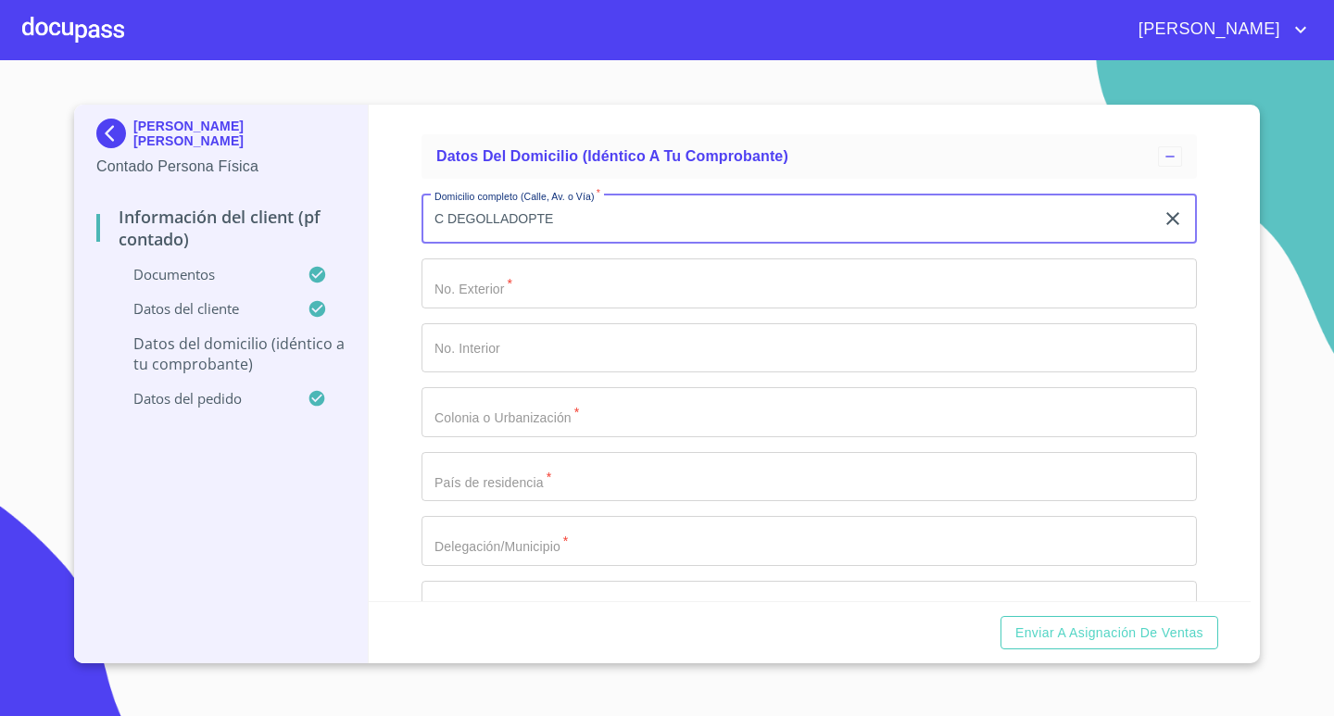
click at [533, 218] on input "C DEGOLLADOPTE" at bounding box center [787, 219] width 733 height 50
click at [531, 219] on input "C DEGOLLADOPTE" at bounding box center [787, 219] width 733 height 50
type input "C DEGOLLADO PTE"
click at [550, 280] on input "Documento de identificación.   *" at bounding box center [808, 283] width 775 height 50
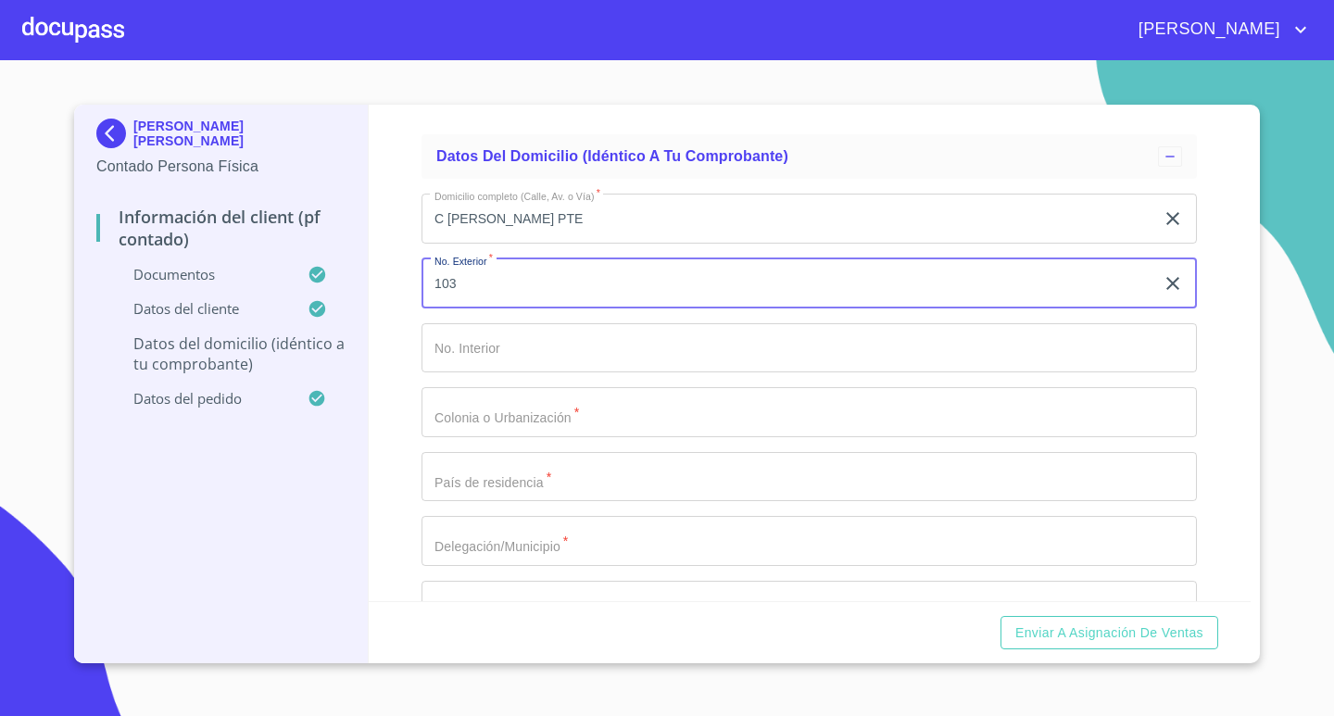
type input "103"
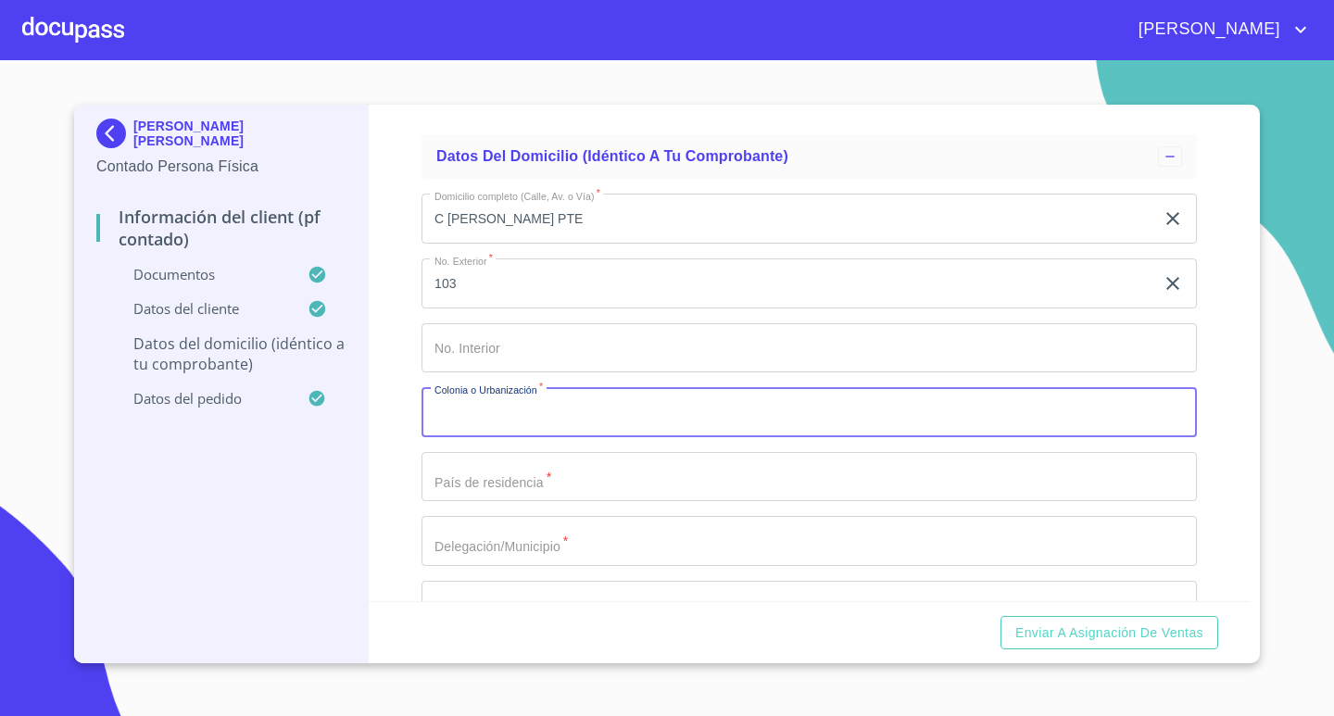
click at [549, 425] on input "Documento de identificación.   *" at bounding box center [808, 412] width 775 height 50
type input "CENTRO"
click at [552, 487] on input "Documento de identificación.   *" at bounding box center [808, 477] width 775 height 50
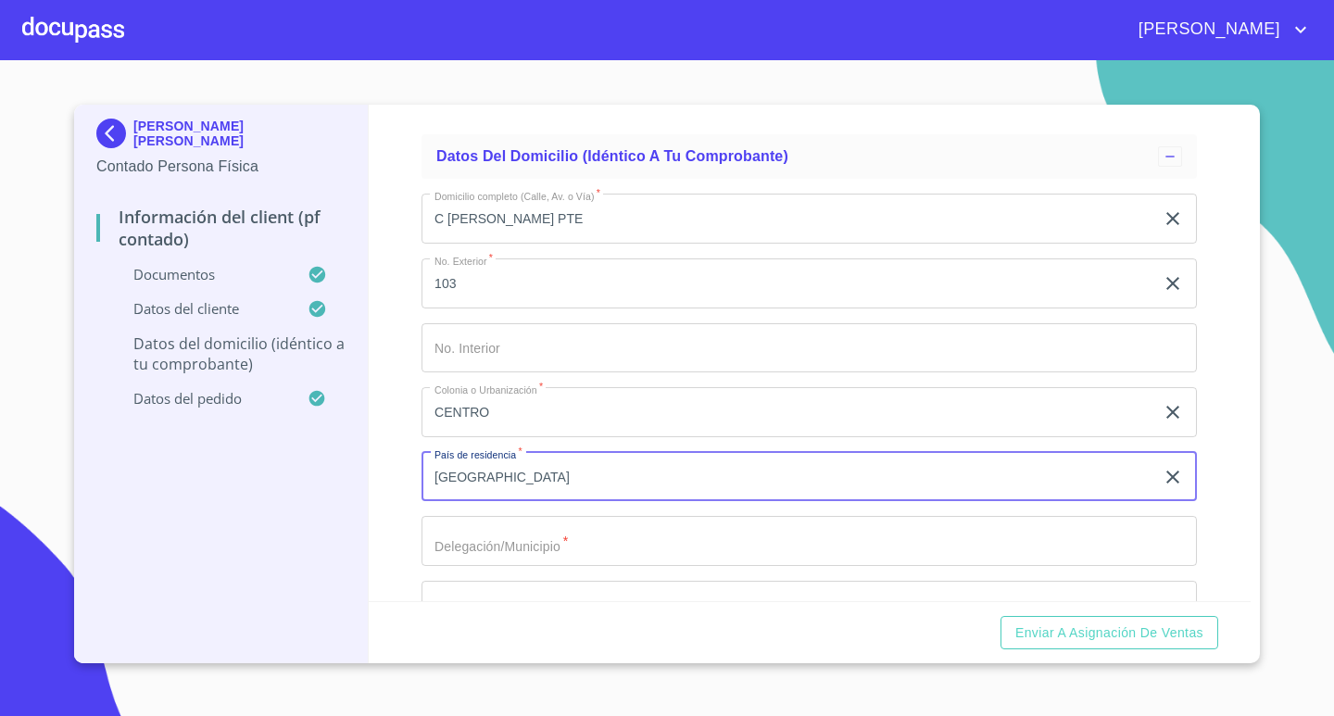
type input "MEXICO"
click at [494, 555] on input "Documento de identificación.   *" at bounding box center [808, 541] width 775 height 50
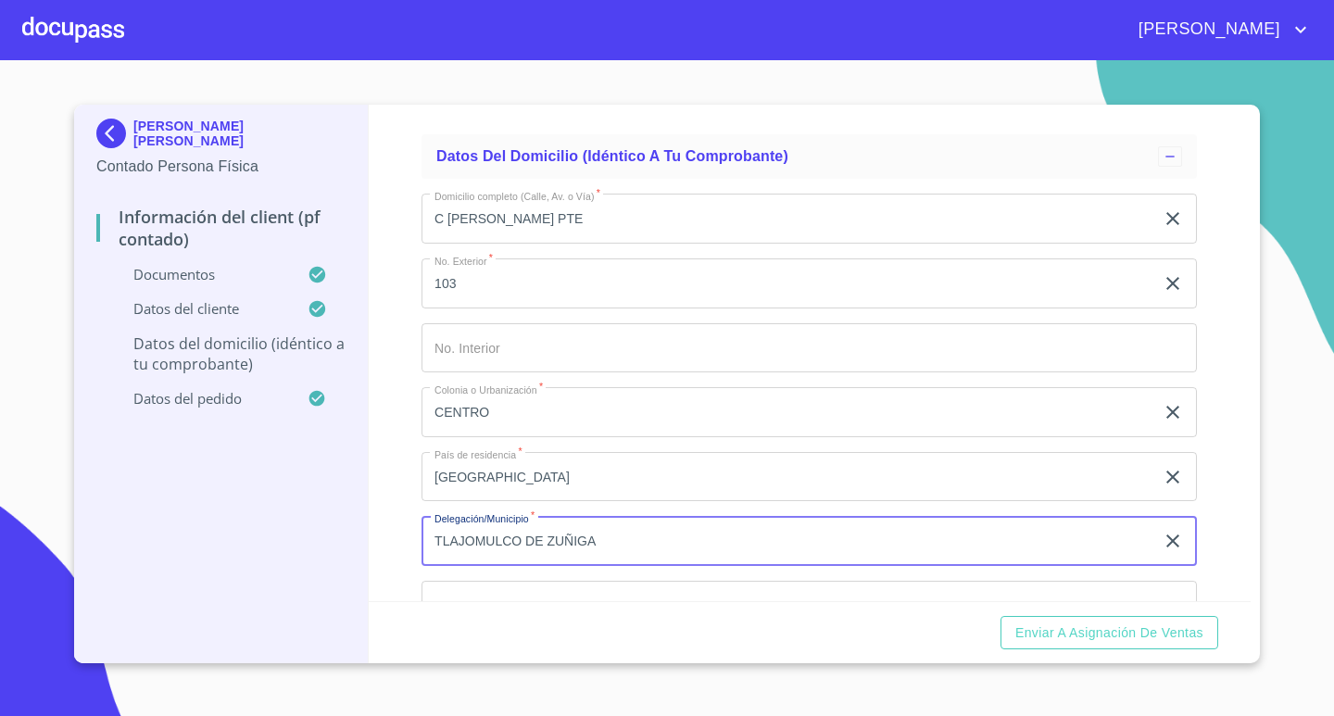
type input "TLAJOMULCO DE ZUÑIGA"
click at [383, 569] on div "Información del Client (PF contado) Documentos Documento de identificación.   *…" at bounding box center [810, 353] width 883 height 496
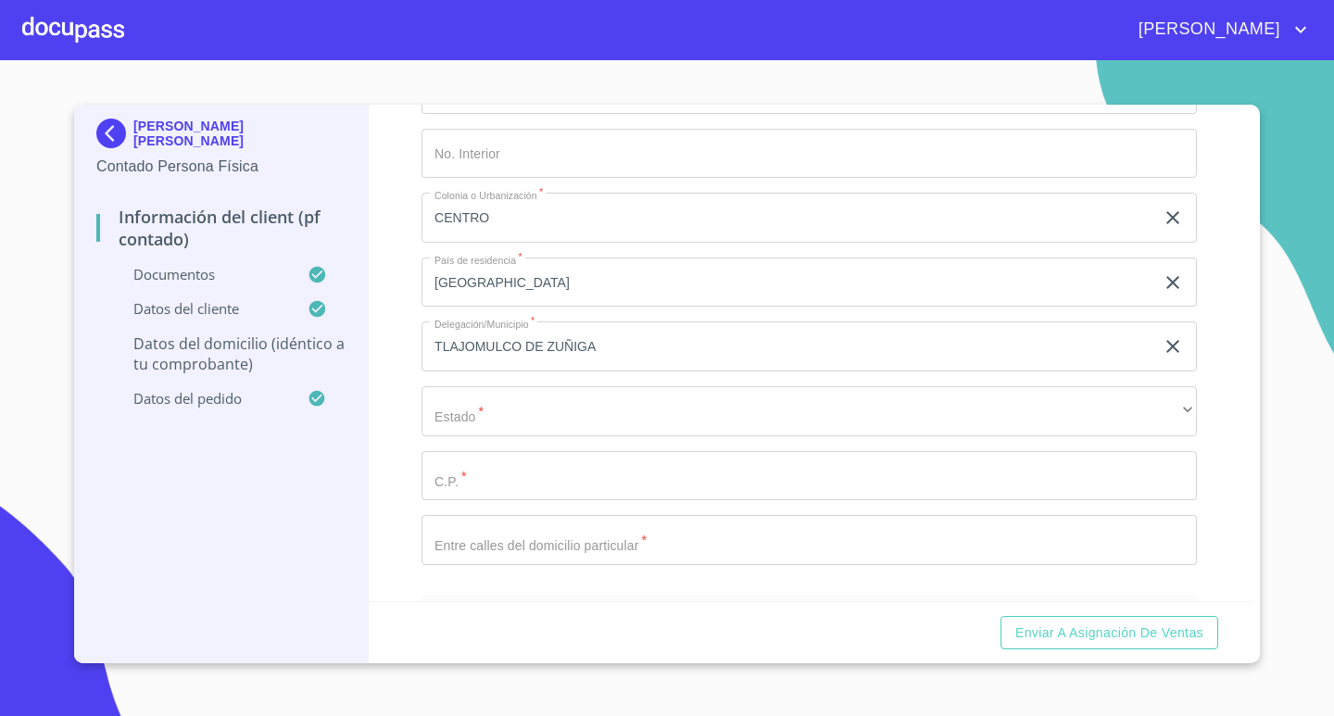
scroll to position [4473, 0]
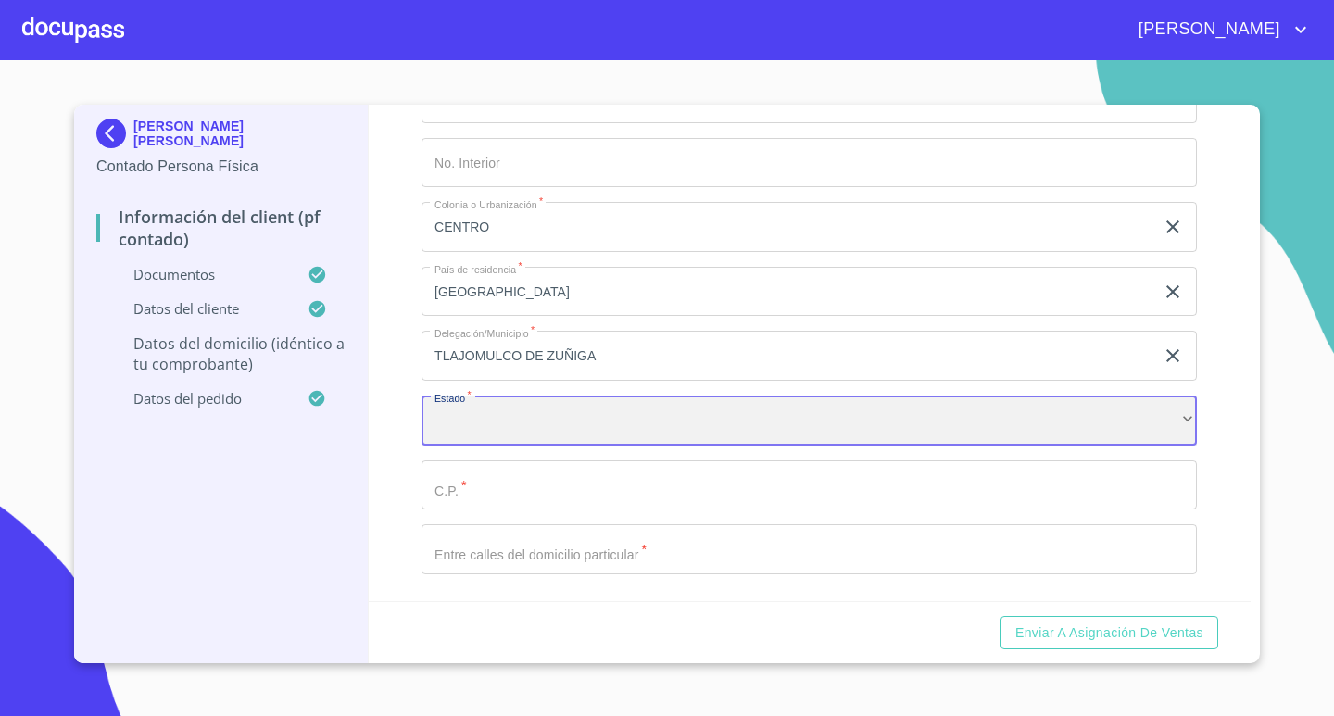
click at [546, 410] on div "​" at bounding box center [808, 420] width 775 height 50
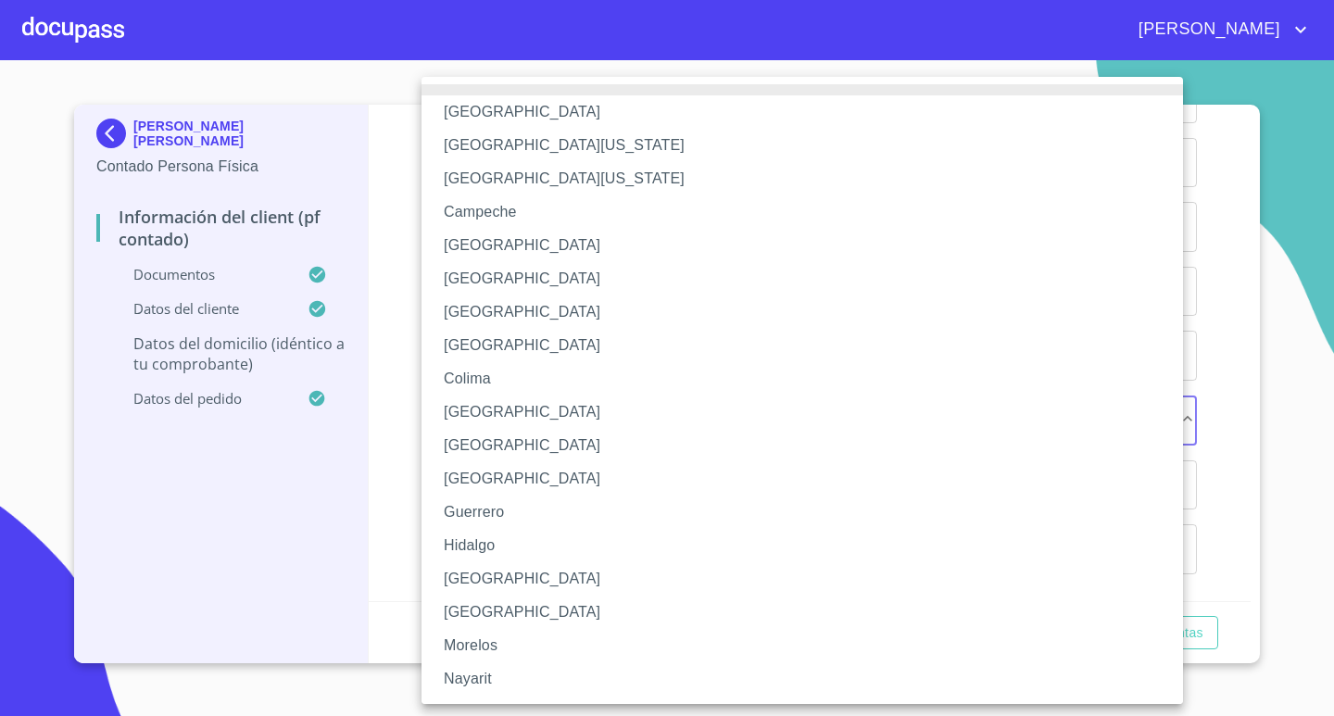
click at [474, 586] on li "Jalisco" at bounding box center [808, 578] width 775 height 33
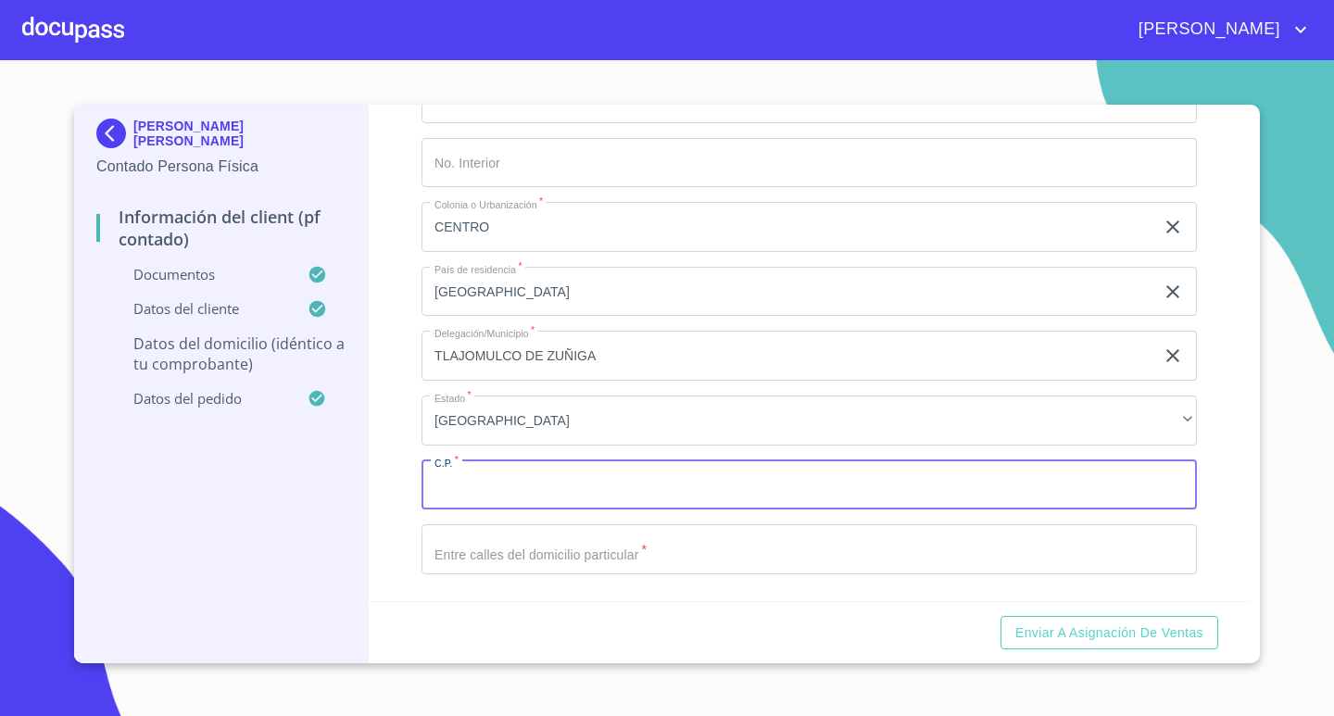
click at [468, 495] on input "Documento de identificación.   *" at bounding box center [808, 485] width 775 height 50
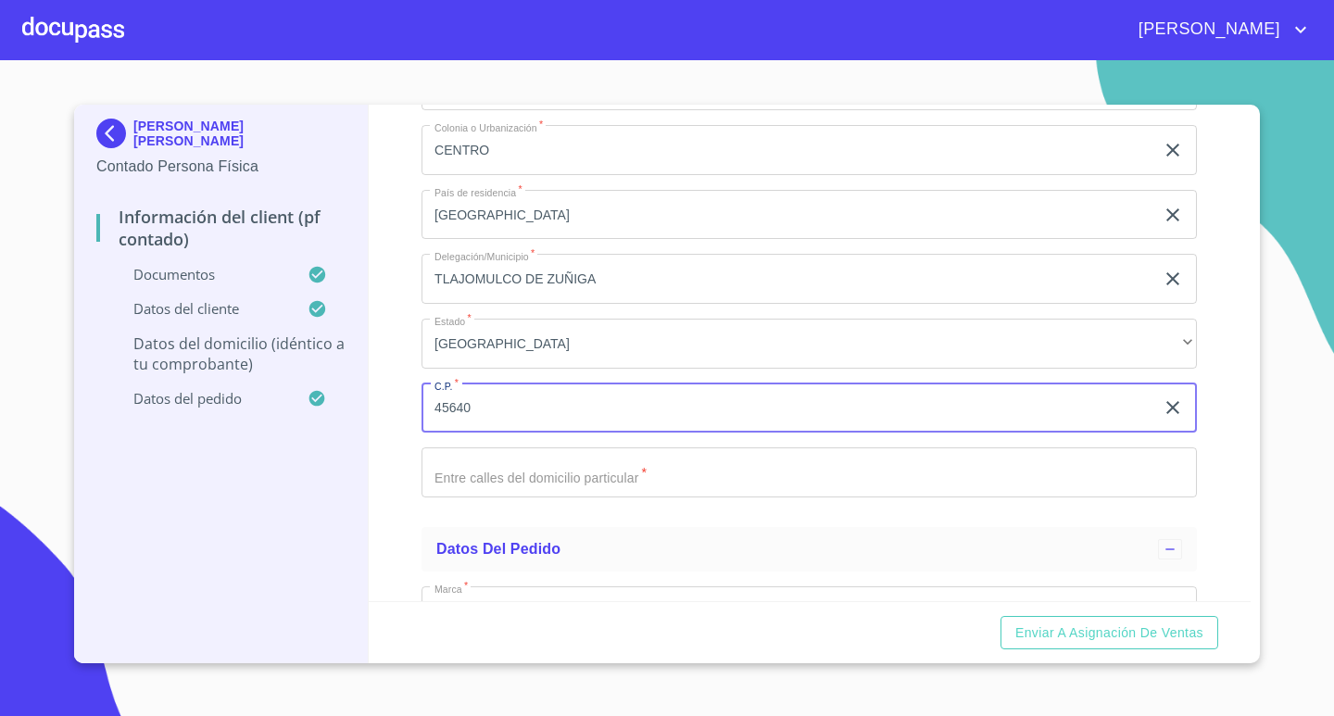
scroll to position [4565, 0]
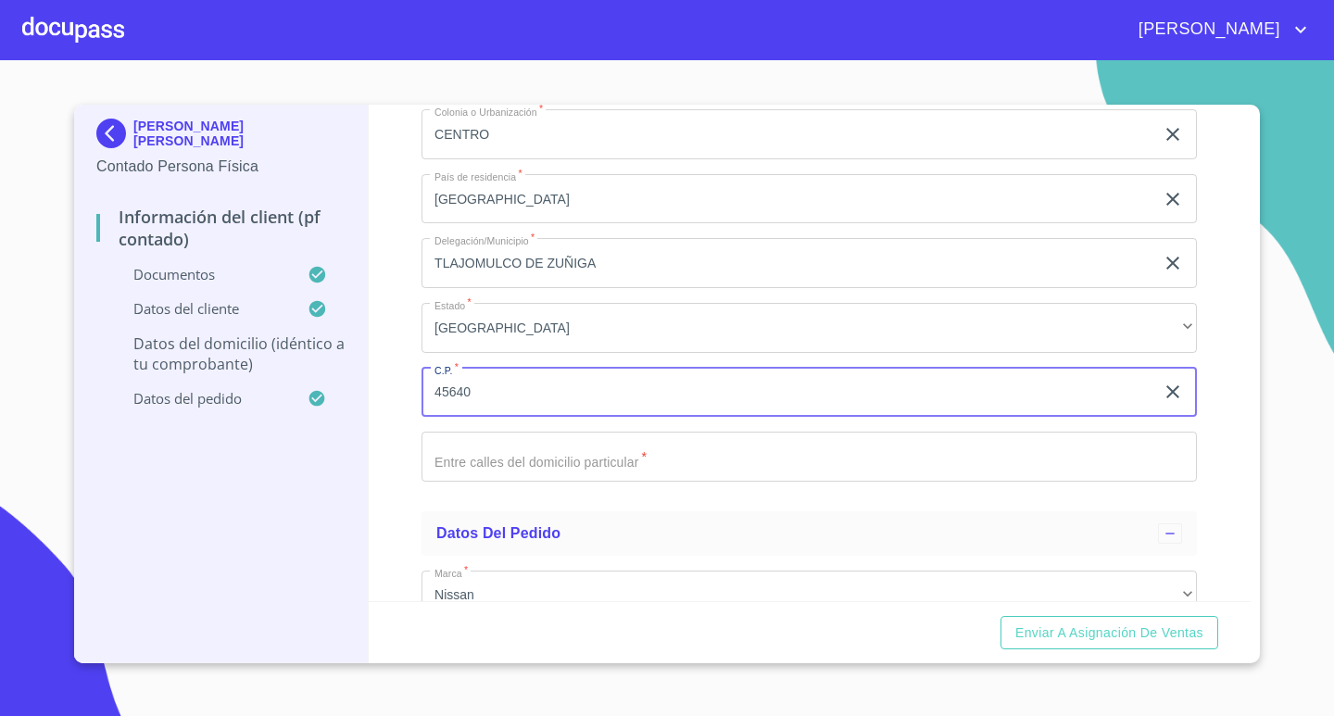
type input "45640"
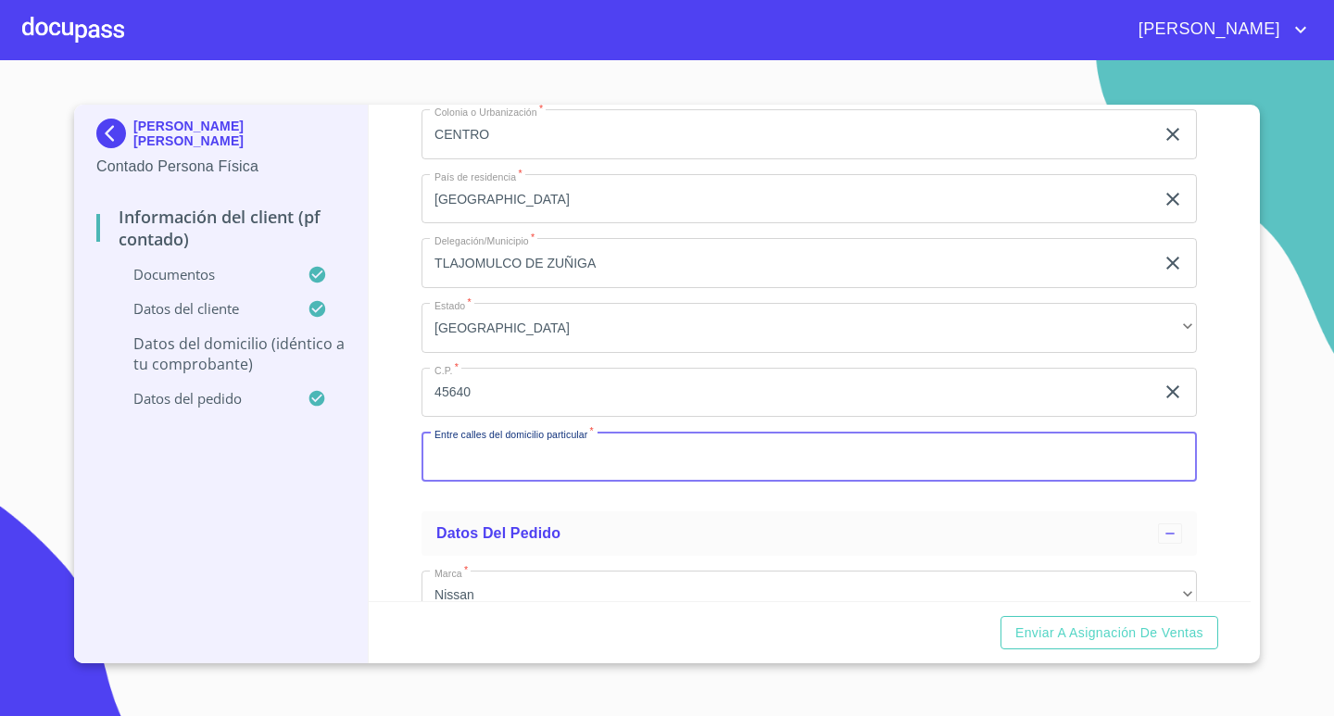
click at [528, 463] on input "Documento de identificación.   *" at bounding box center [808, 457] width 775 height 50
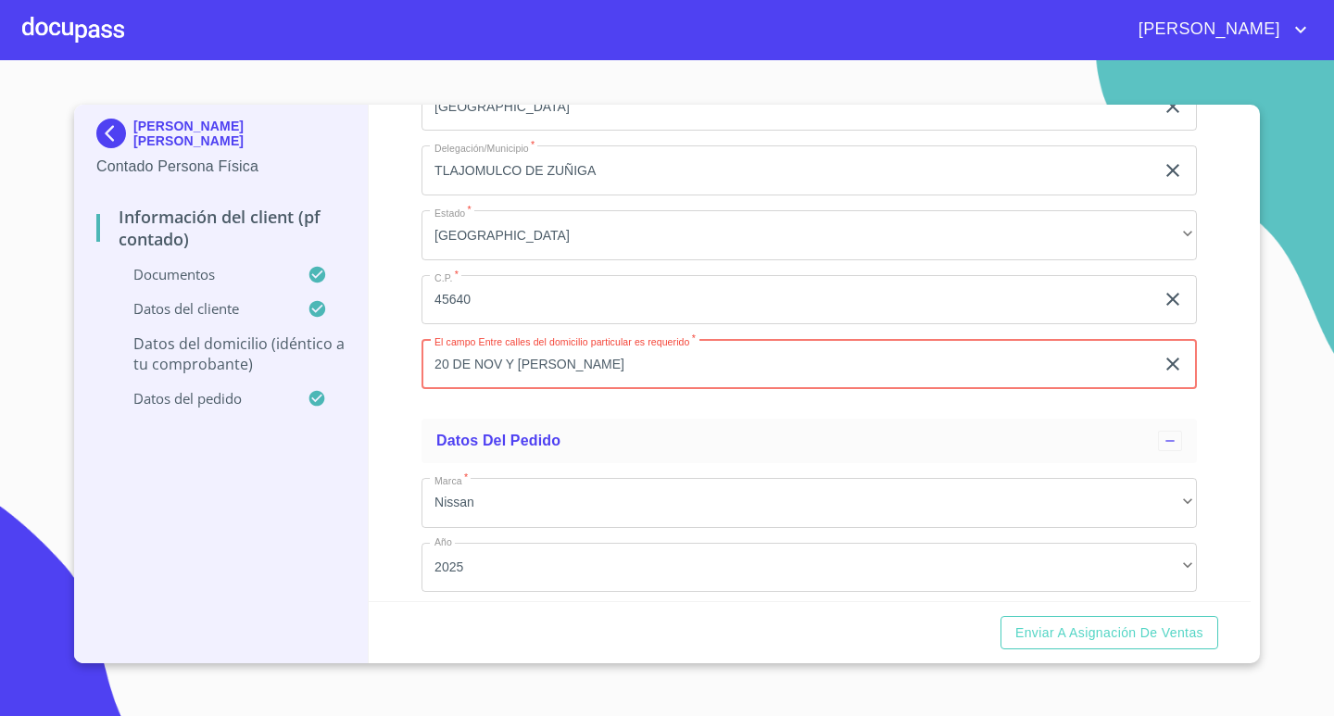
type input "20 DE NOV Y PEDRO PARRA"
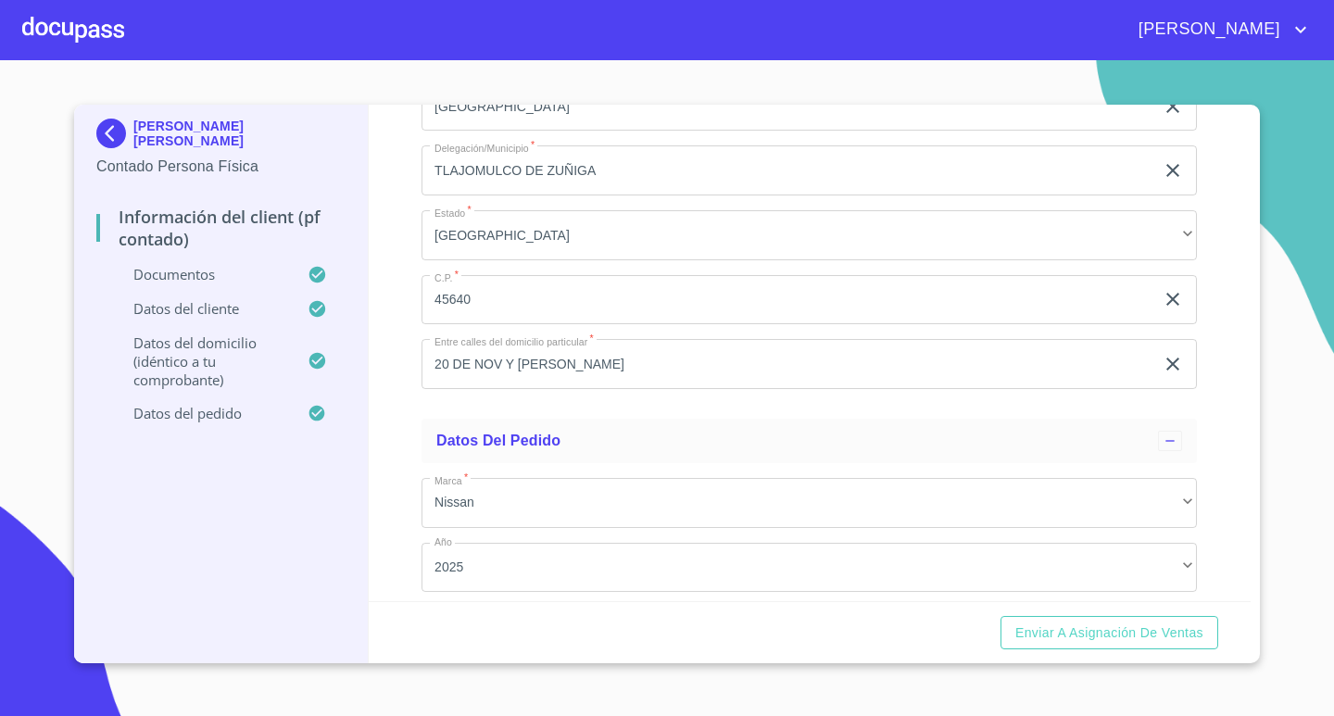
click at [361, 445] on div "JUAN CARLOS PEDROZA CHAVEZ Contado Persona Física Información del Client (PF co…" at bounding box center [221, 384] width 294 height 558
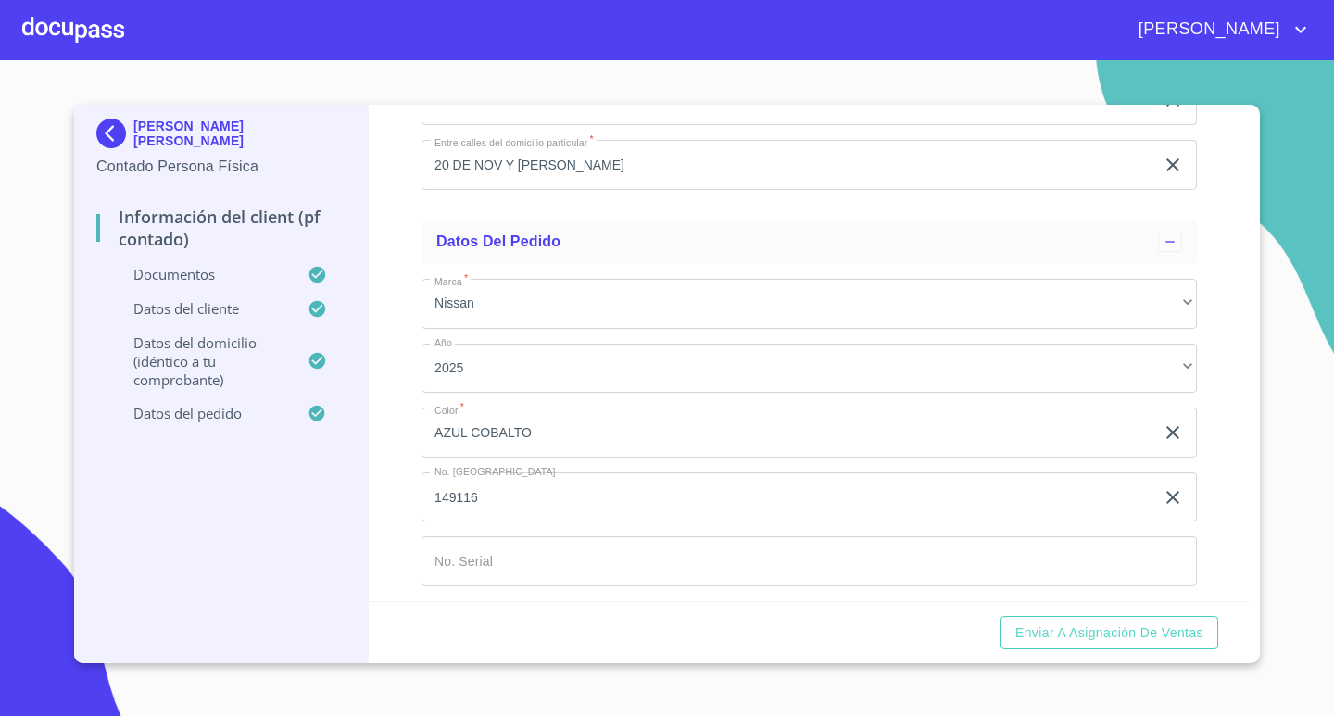
scroll to position [4865, 0]
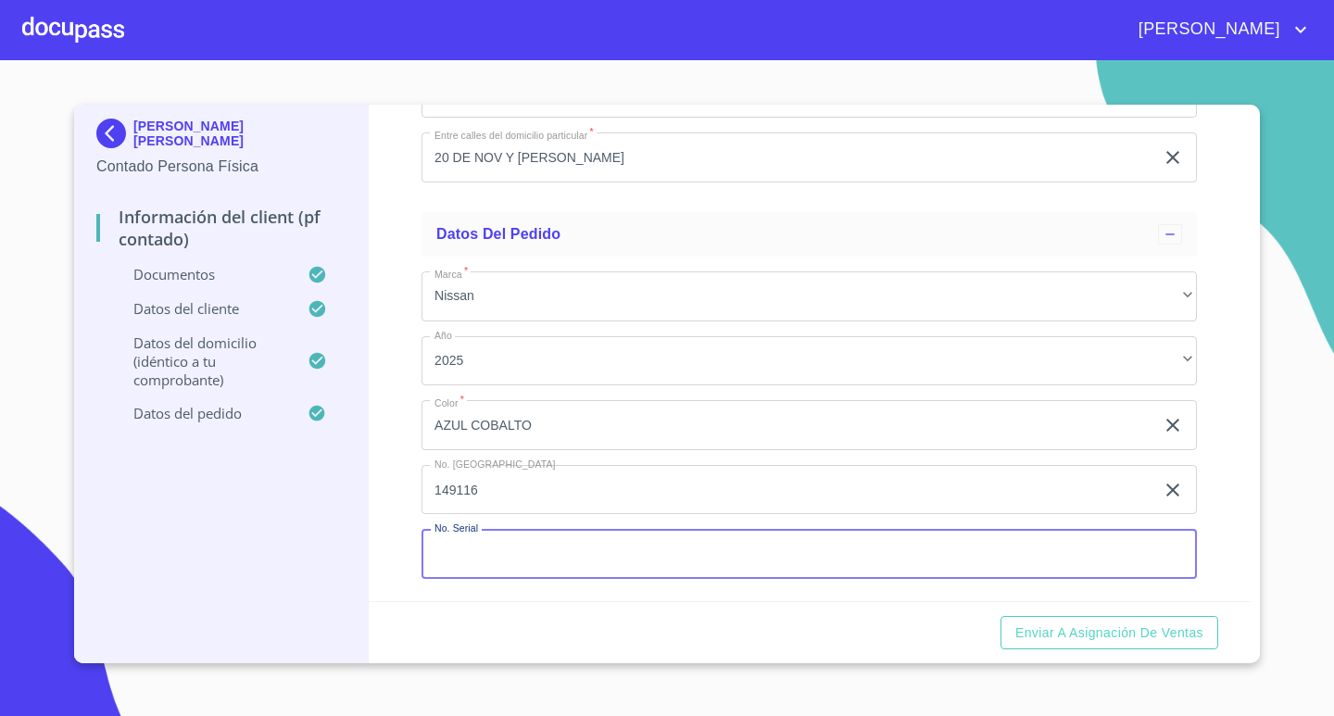
click at [506, 552] on input "Documento de identificación.   *" at bounding box center [808, 554] width 775 height 50
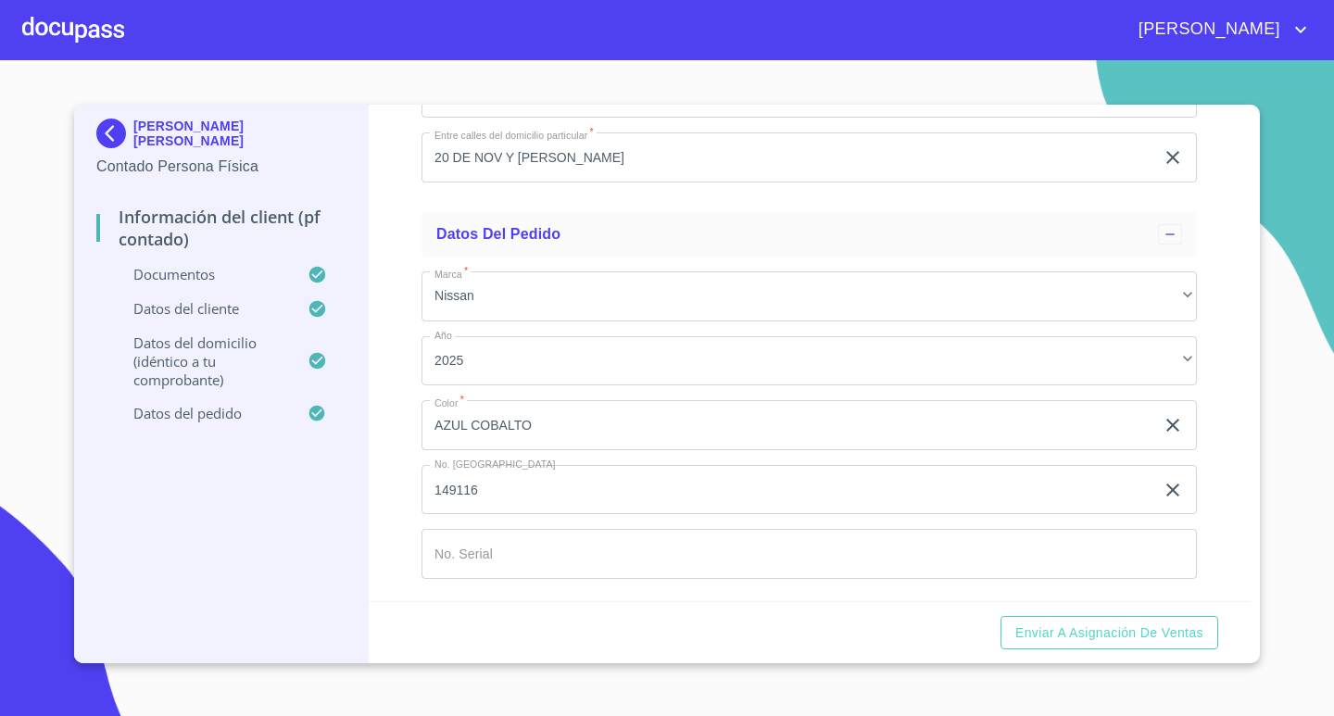
click at [746, 580] on div "Marca   * Nissan ​ Año 2025 ​ Color   * AZUL COBALTO ​ No. Pedido 149116 ​ No. …" at bounding box center [808, 425] width 775 height 337
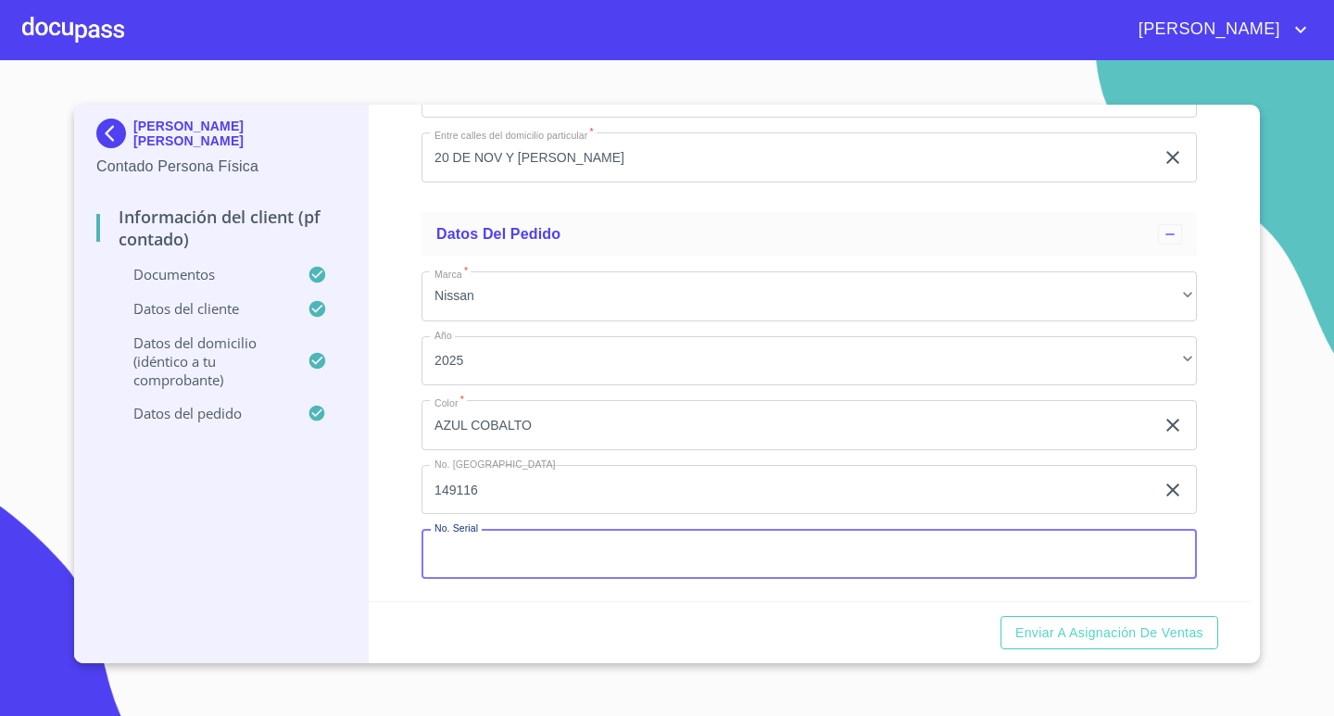
click at [757, 569] on input "Documento de identificación.   *" at bounding box center [808, 554] width 775 height 50
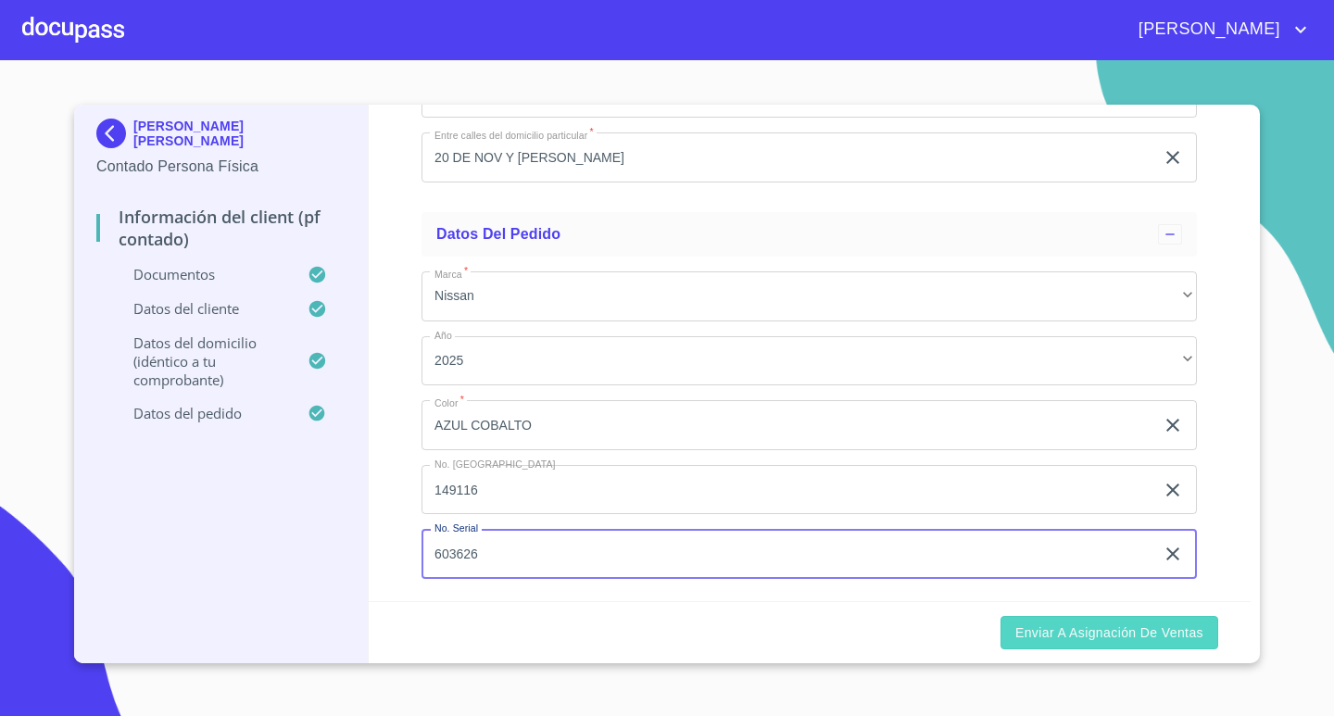
type input "603626"
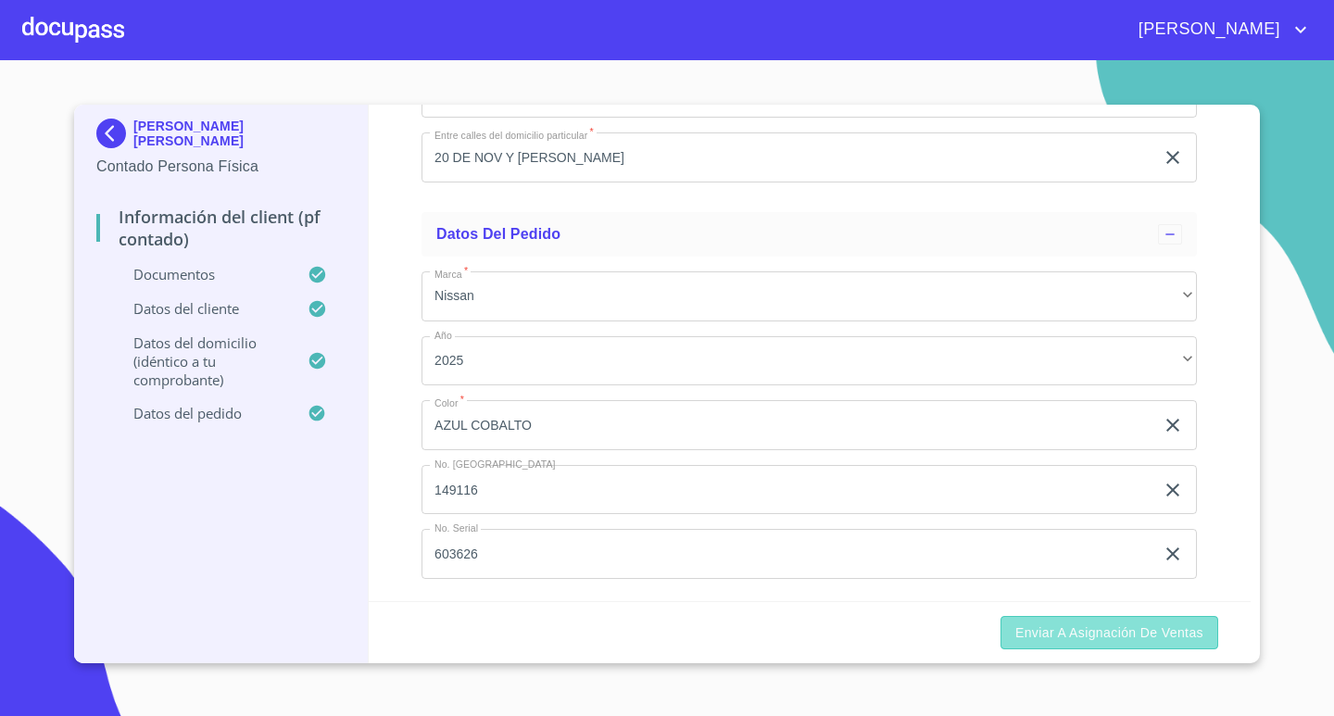
click at [1182, 636] on span "Enviar a Asignación de Ventas" at bounding box center [1109, 632] width 188 height 23
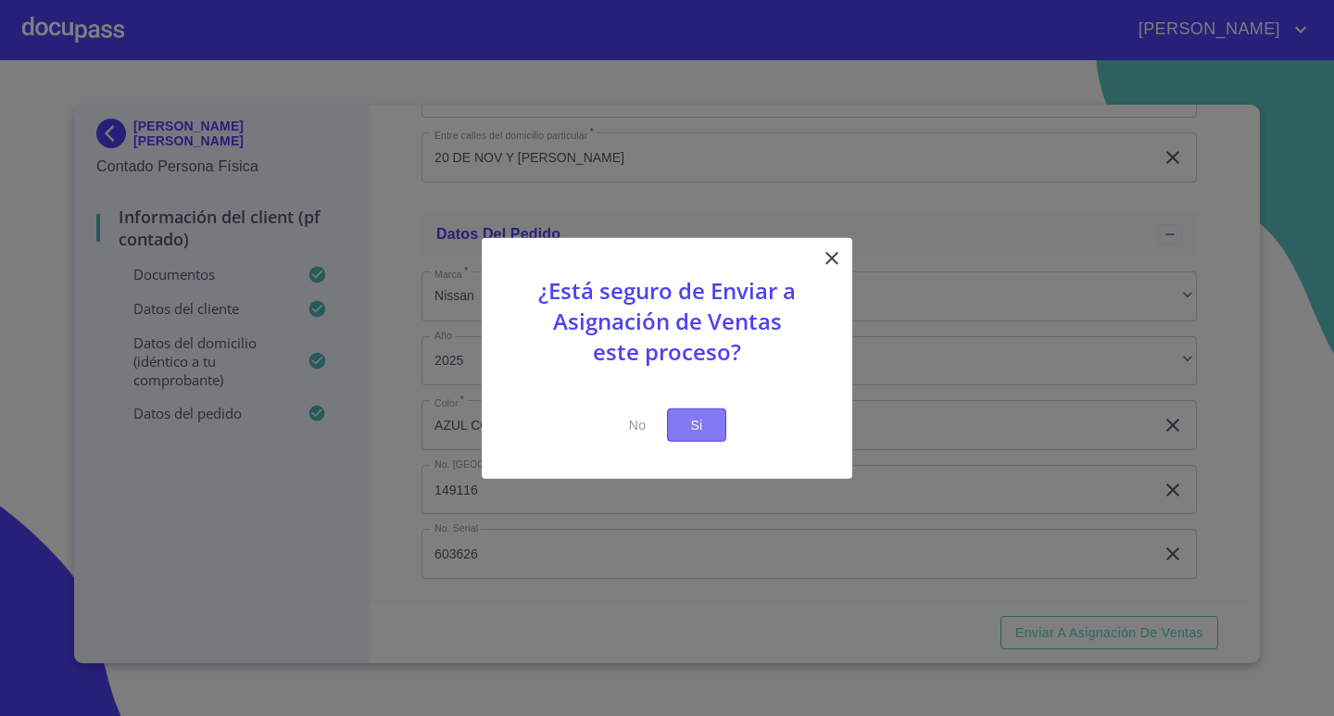
click at [705, 416] on span "Si" at bounding box center [697, 424] width 30 height 23
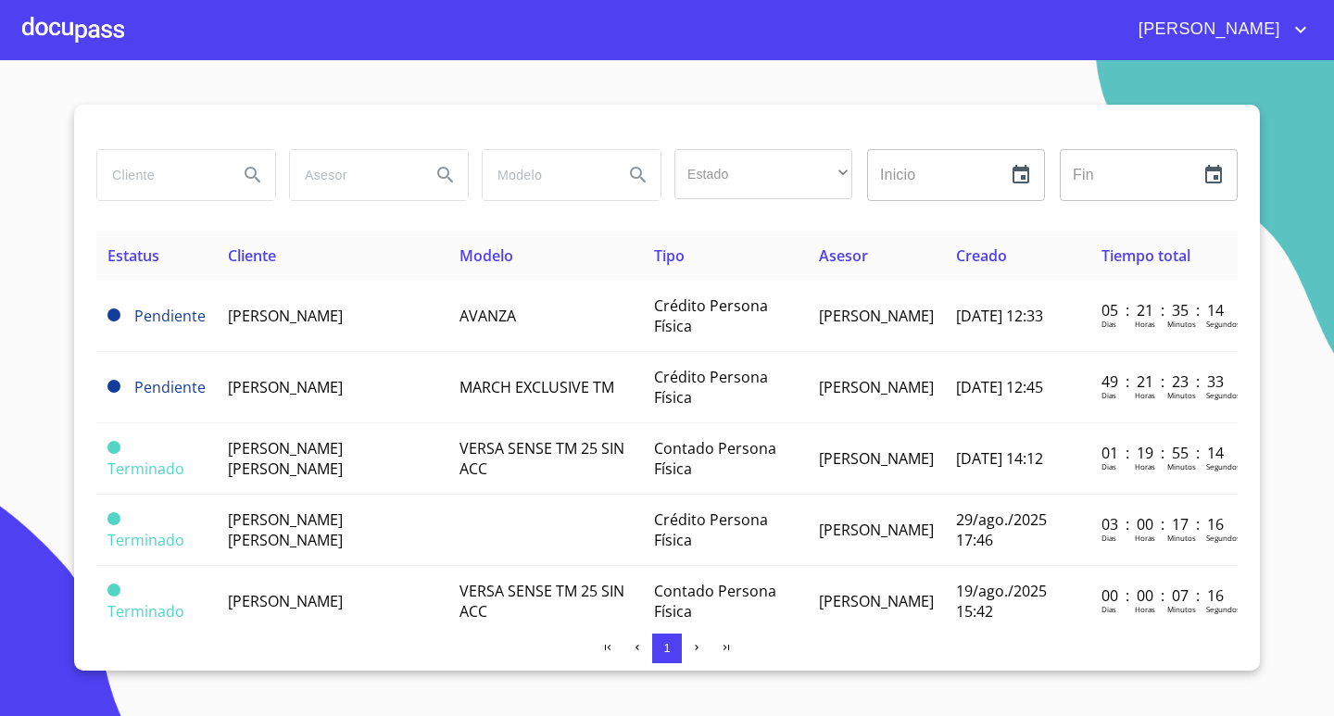
click at [93, 22] on div at bounding box center [73, 29] width 102 height 59
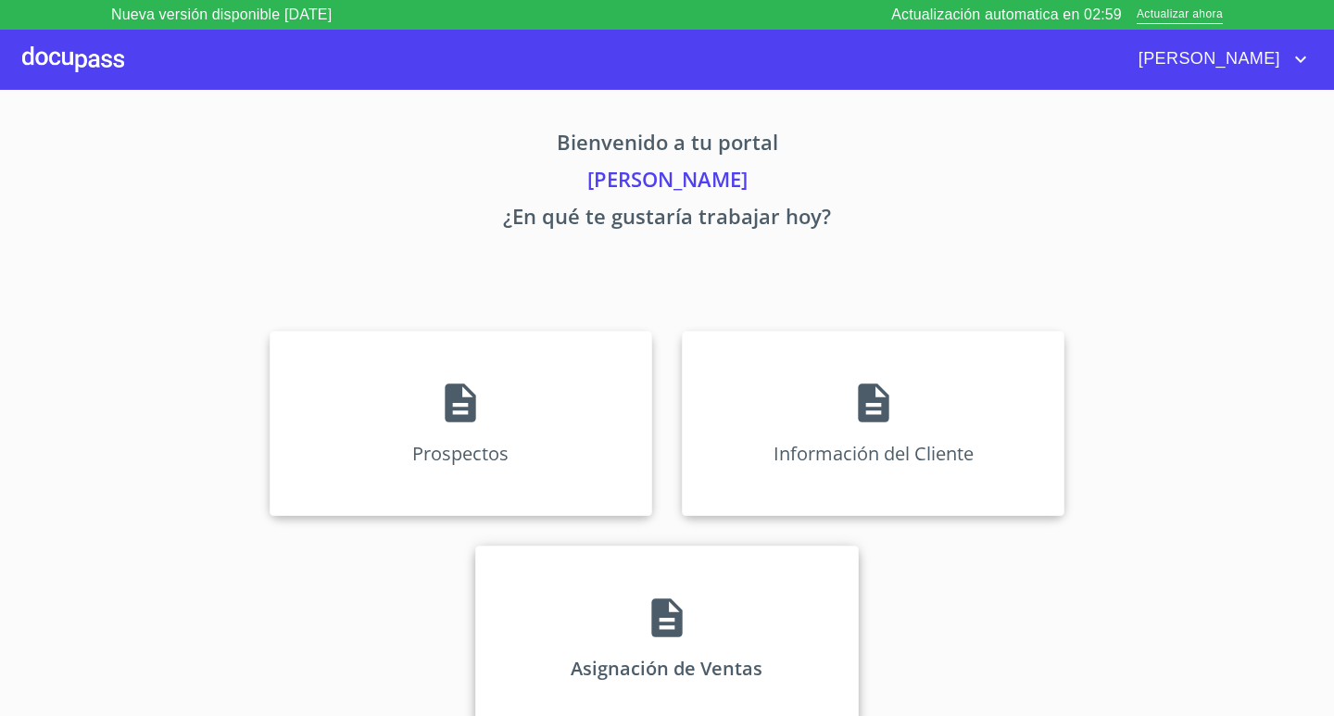
click at [649, 579] on div "Asignación de Ventas" at bounding box center [666, 637] width 382 height 185
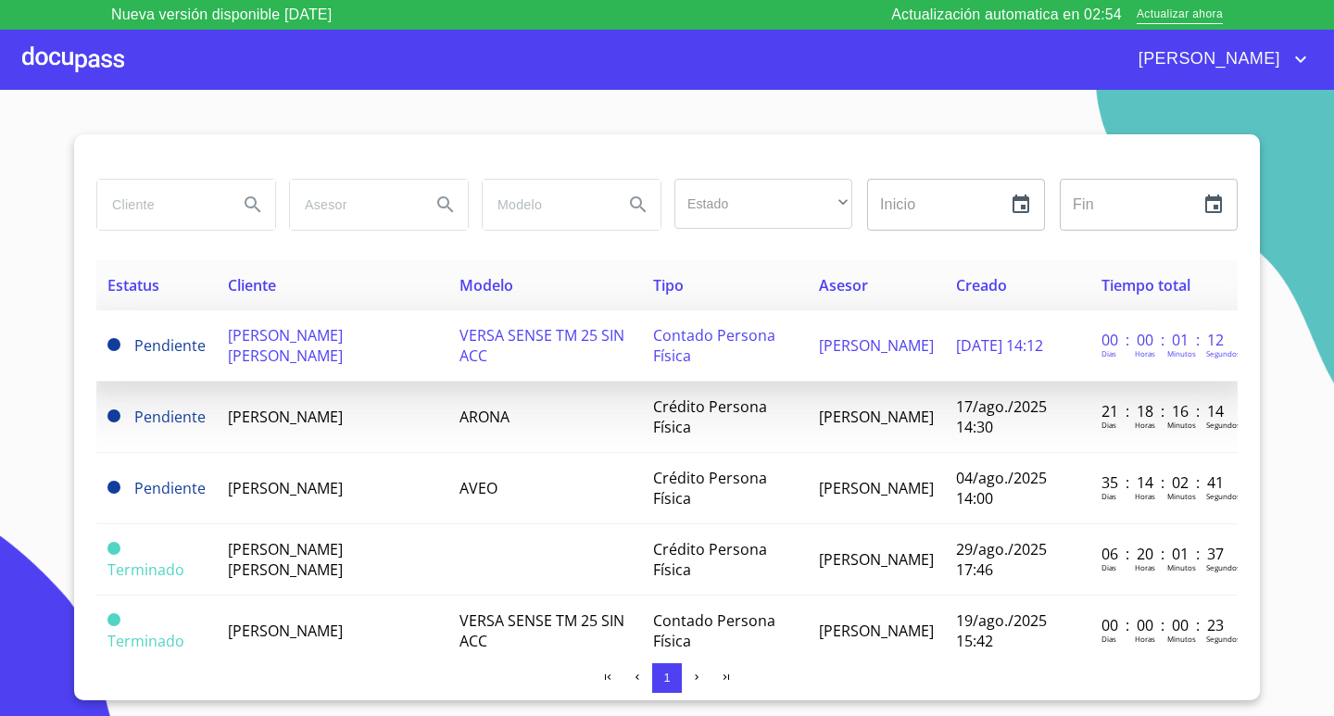
click at [302, 344] on span "[PERSON_NAME] [PERSON_NAME]" at bounding box center [285, 345] width 115 height 41
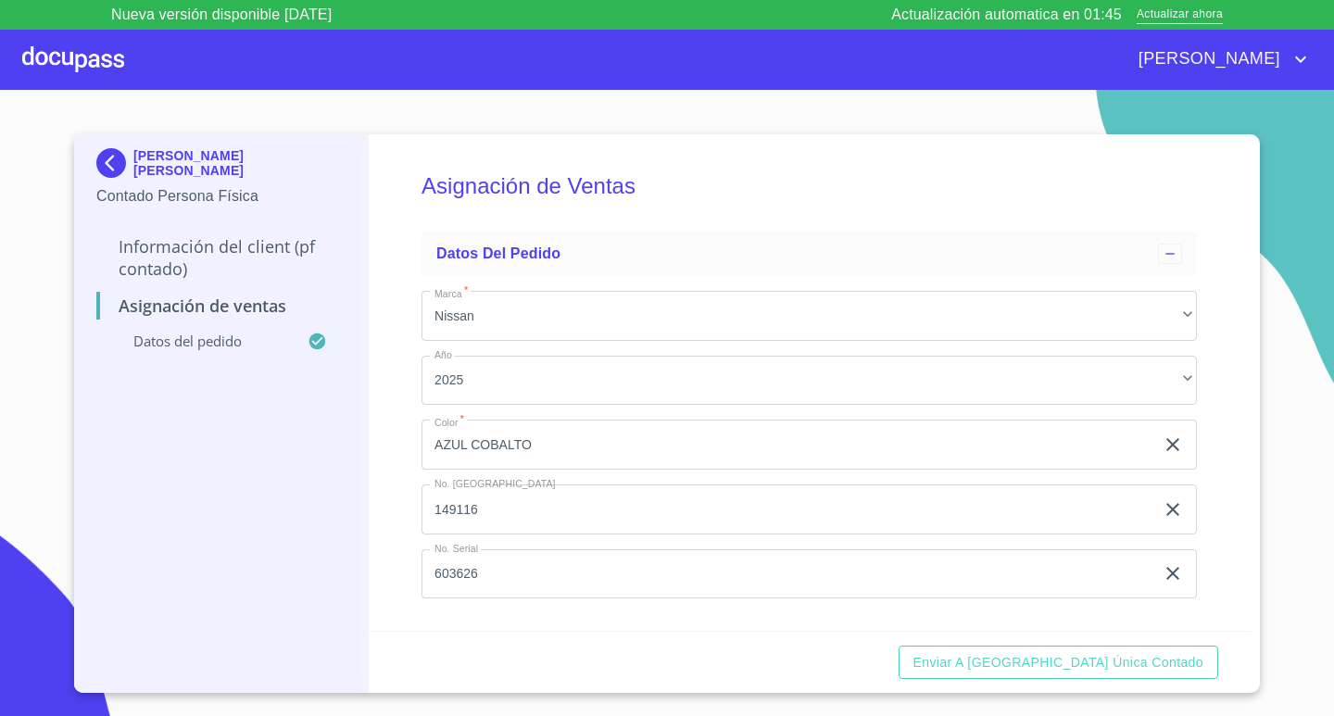
click at [768, 7] on div "Nueva versión disponible 4.02.04 Actualización automatica en 01:45 Actualizar a…" at bounding box center [667, 15] width 1156 height 30
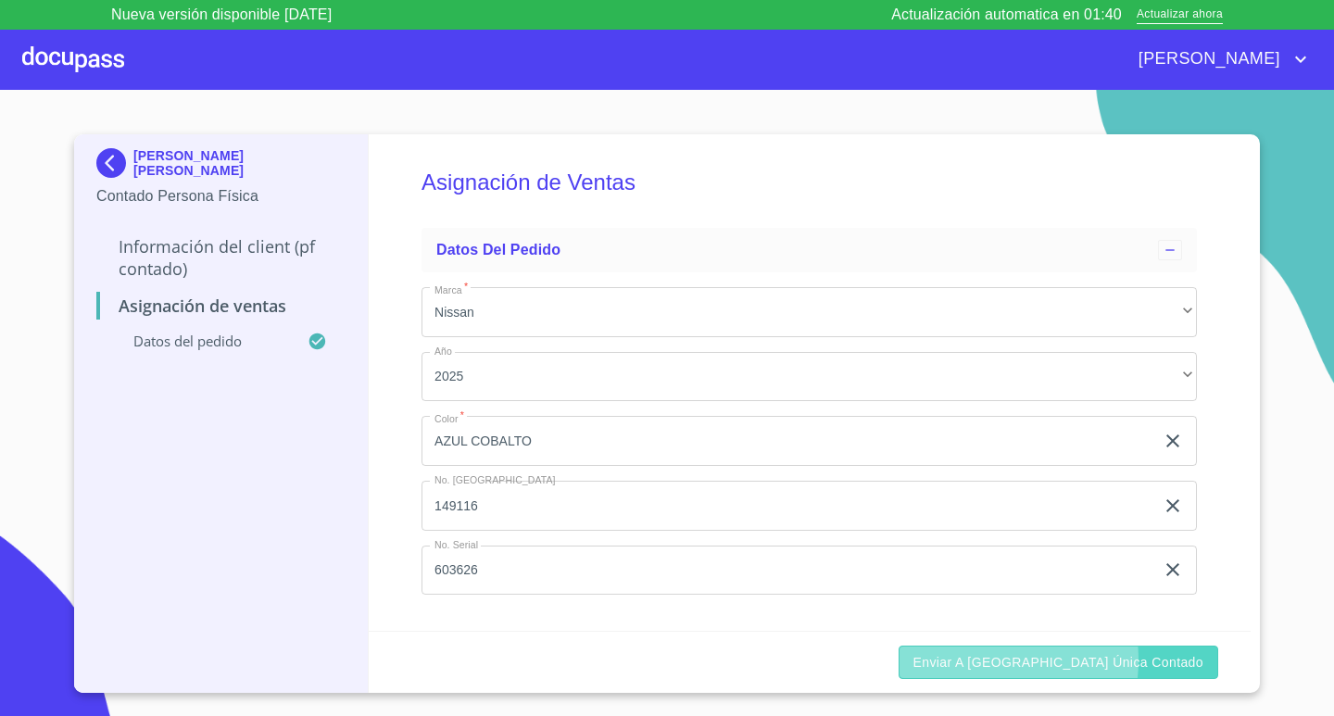
click at [1052, 659] on span "Enviar a Ventanilla única contado" at bounding box center [1058, 662] width 291 height 23
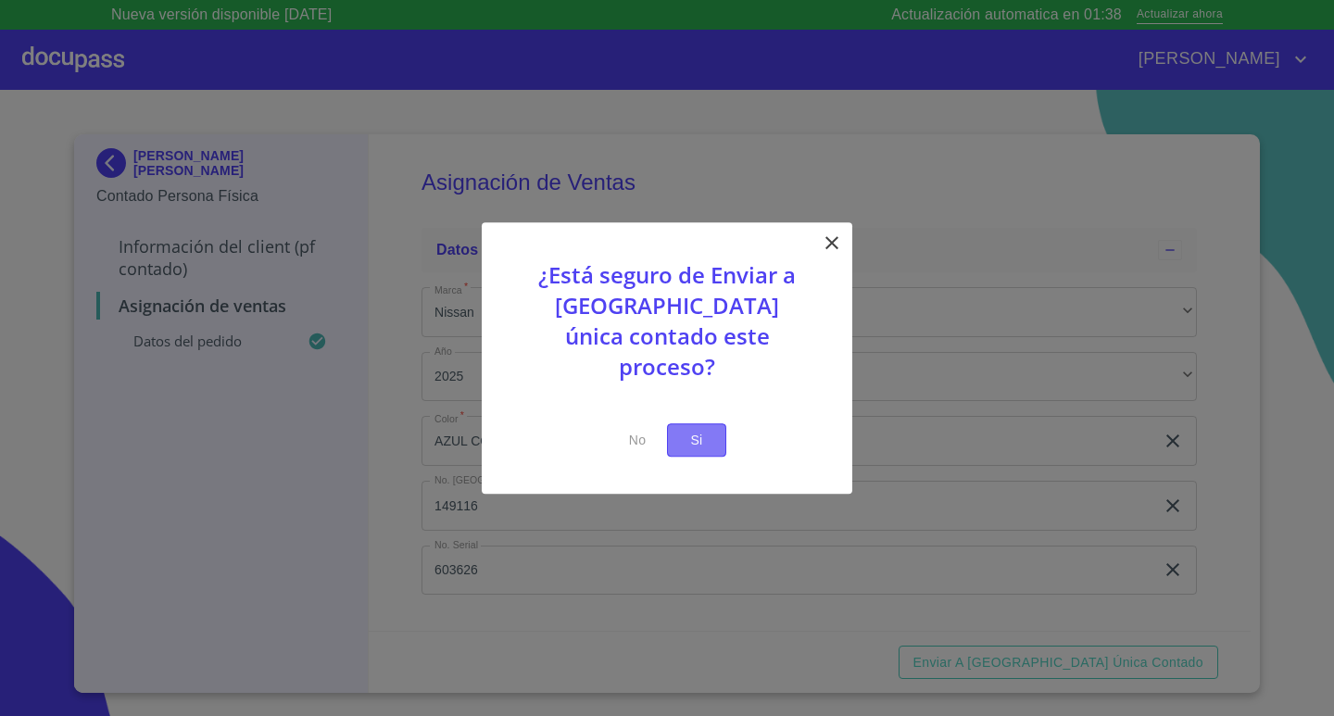
click at [708, 434] on span "Si" at bounding box center [697, 440] width 30 height 23
